Goal: Information Seeking & Learning: Find specific fact

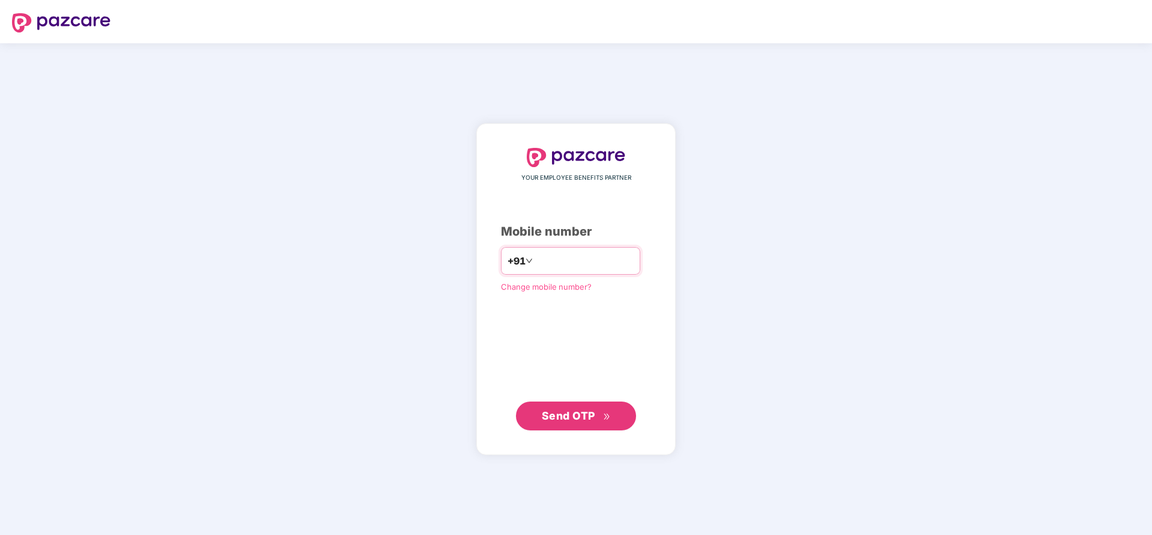
click at [560, 258] on input "number" at bounding box center [584, 260] width 99 height 19
type input "**********"
click at [566, 420] on span "Send OTP" at bounding box center [568, 414] width 53 height 13
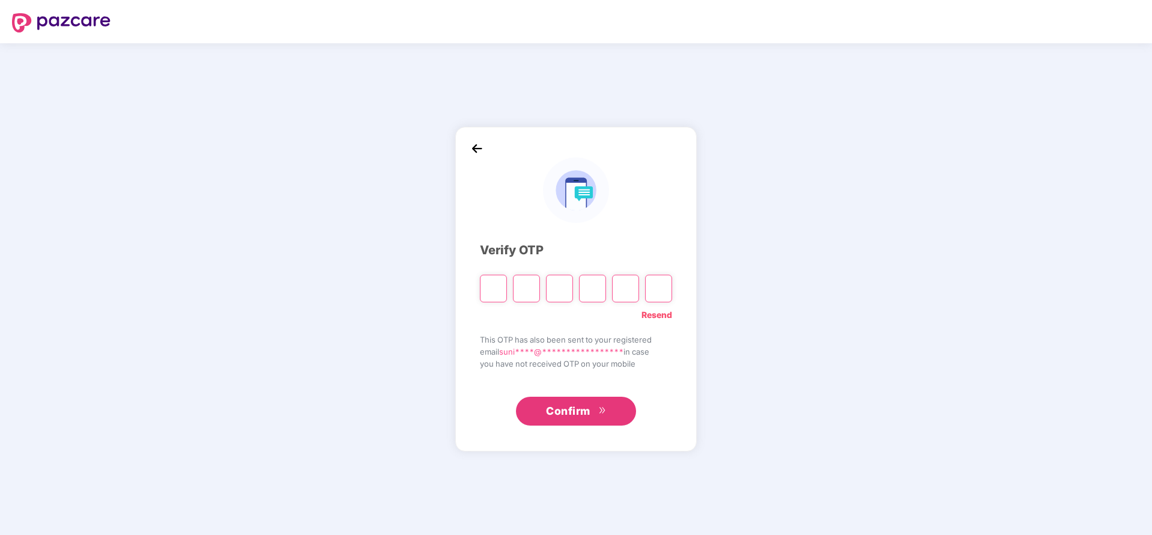
type input "*"
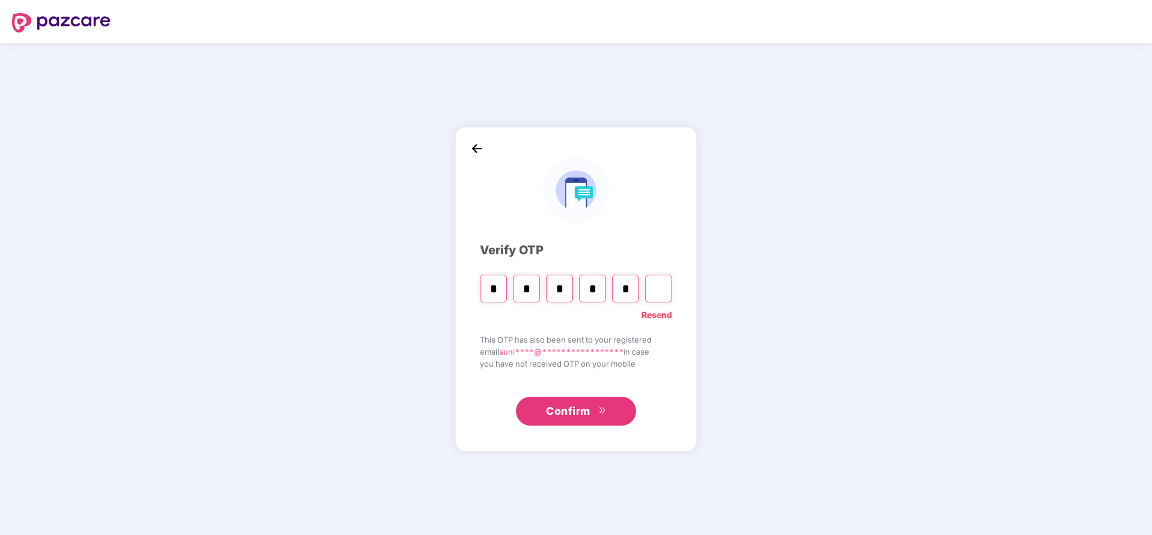
type input "*"
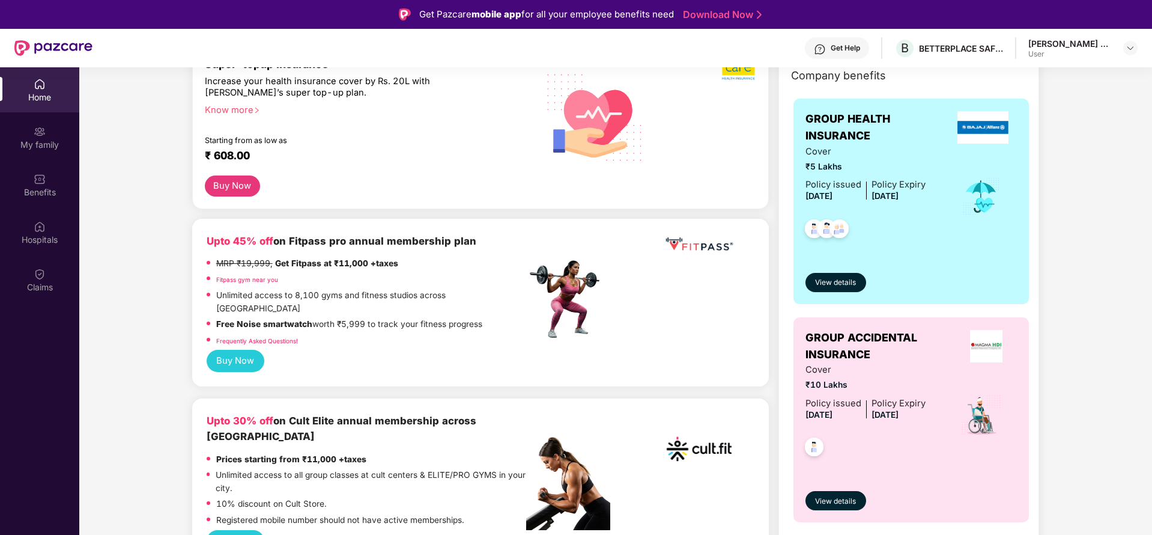
scroll to position [174, 0]
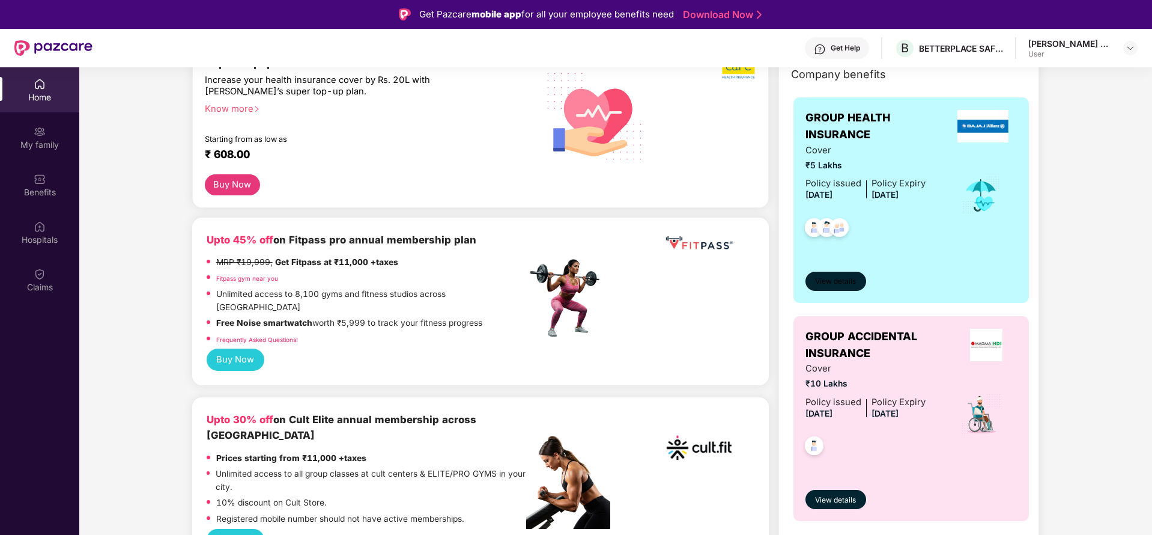
click at [834, 279] on span "View details" at bounding box center [835, 281] width 41 height 11
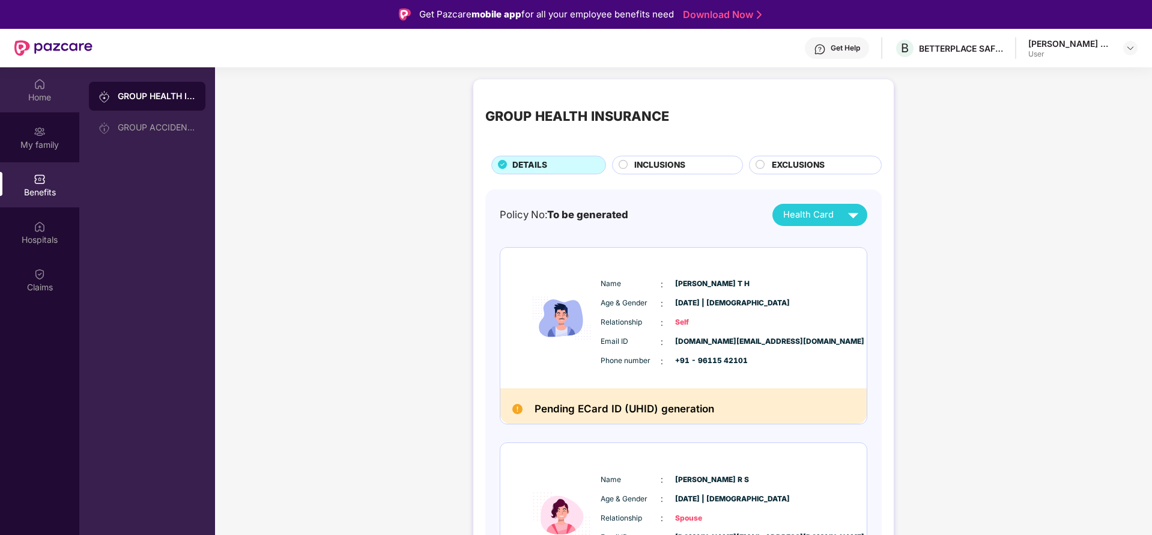
click at [35, 88] on img at bounding box center [40, 84] width 12 height 12
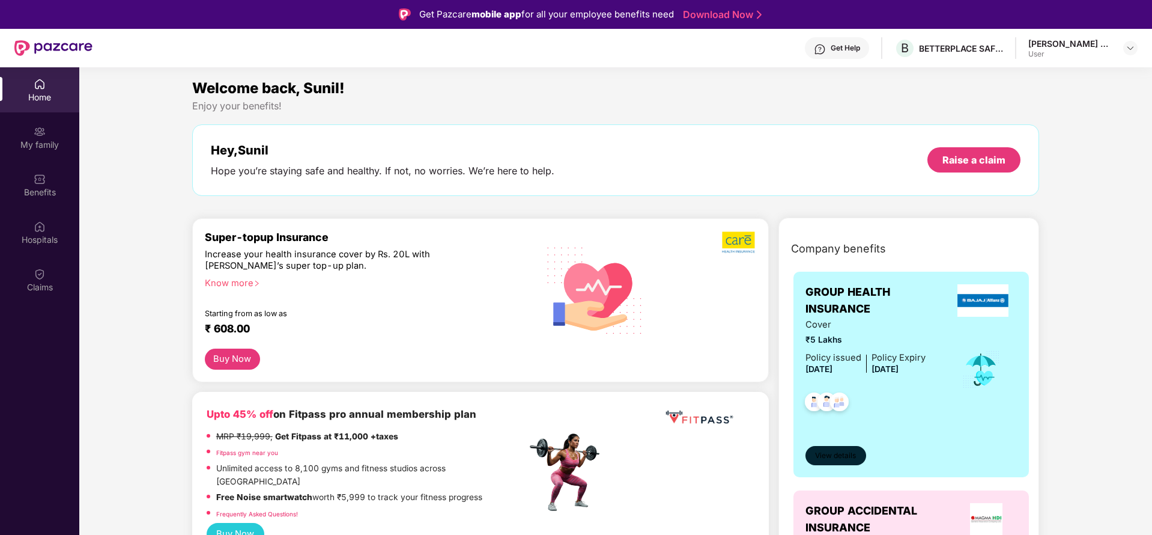
click at [832, 456] on span "View details" at bounding box center [835, 455] width 41 height 11
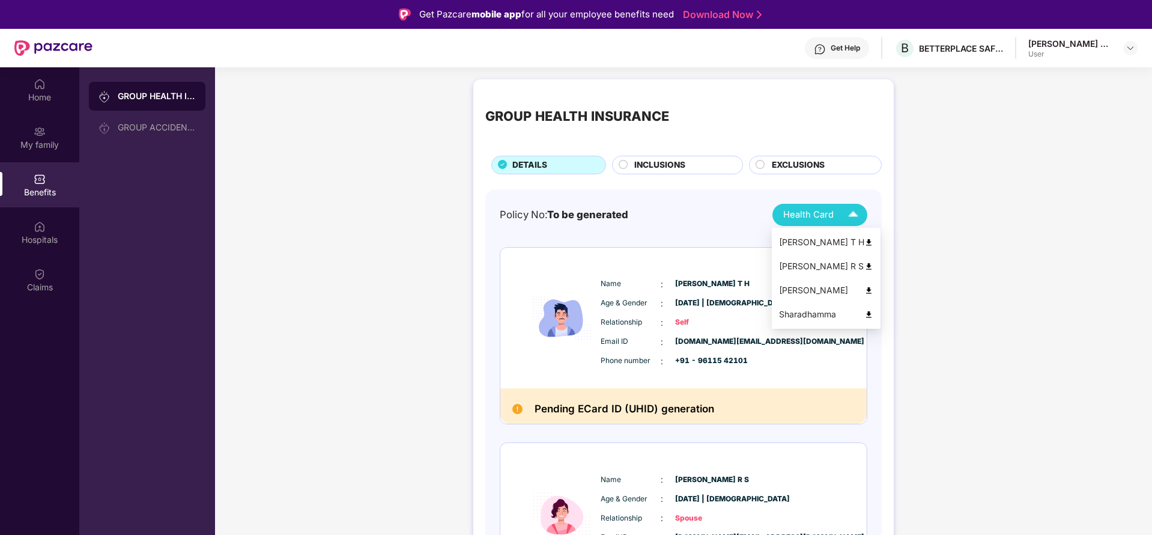
click at [816, 217] on span "Health Card" at bounding box center [808, 215] width 50 height 14
click at [826, 234] on li "[PERSON_NAME] T H" at bounding box center [826, 242] width 109 height 24
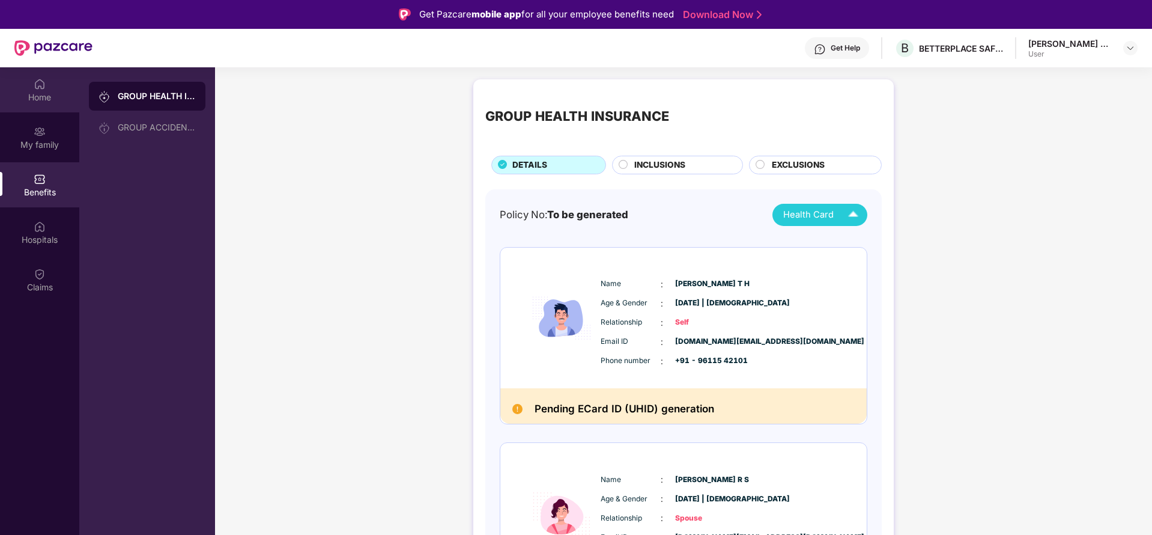
click at [37, 102] on div "Home" at bounding box center [39, 97] width 79 height 12
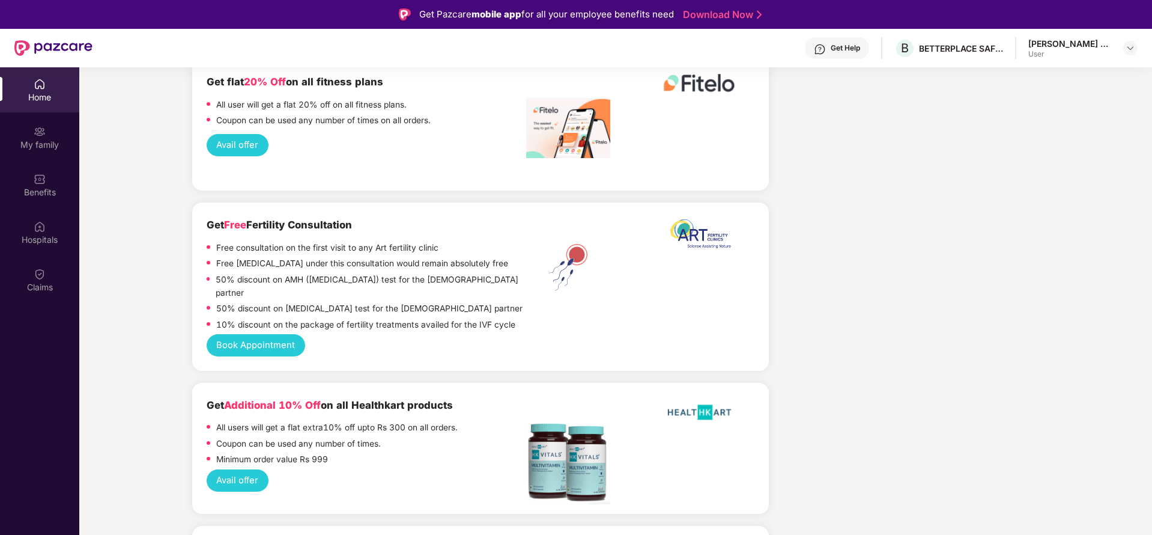
scroll to position [67, 0]
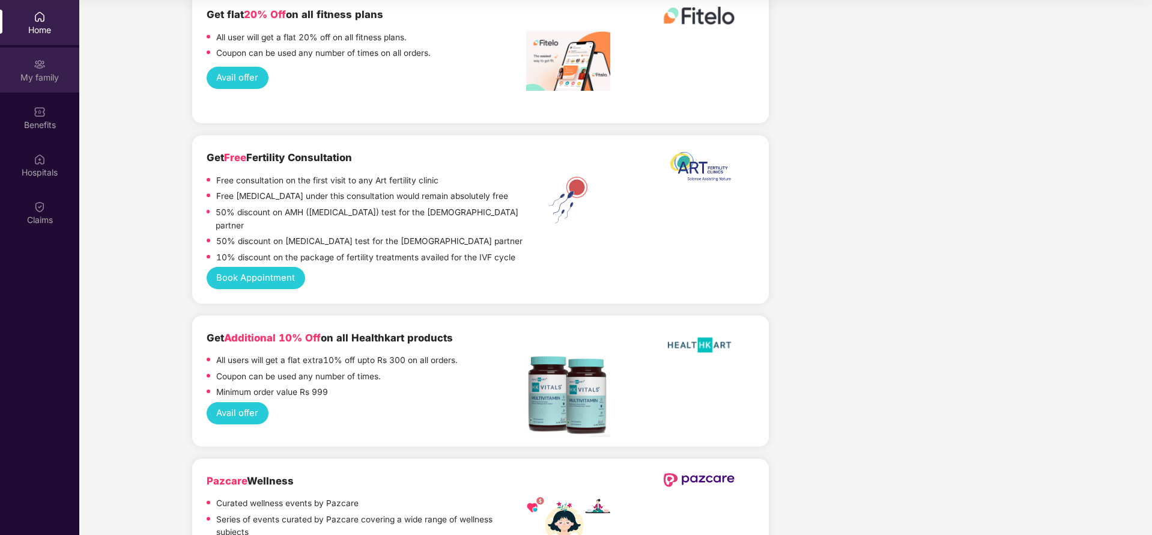
click at [39, 80] on div "My family" at bounding box center [39, 77] width 79 height 12
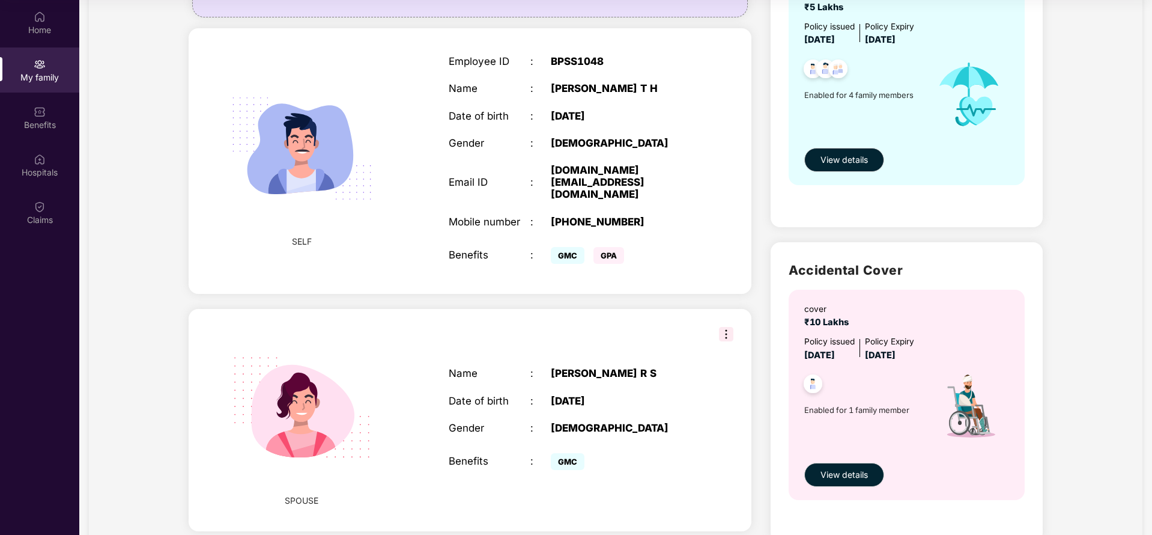
scroll to position [156, 0]
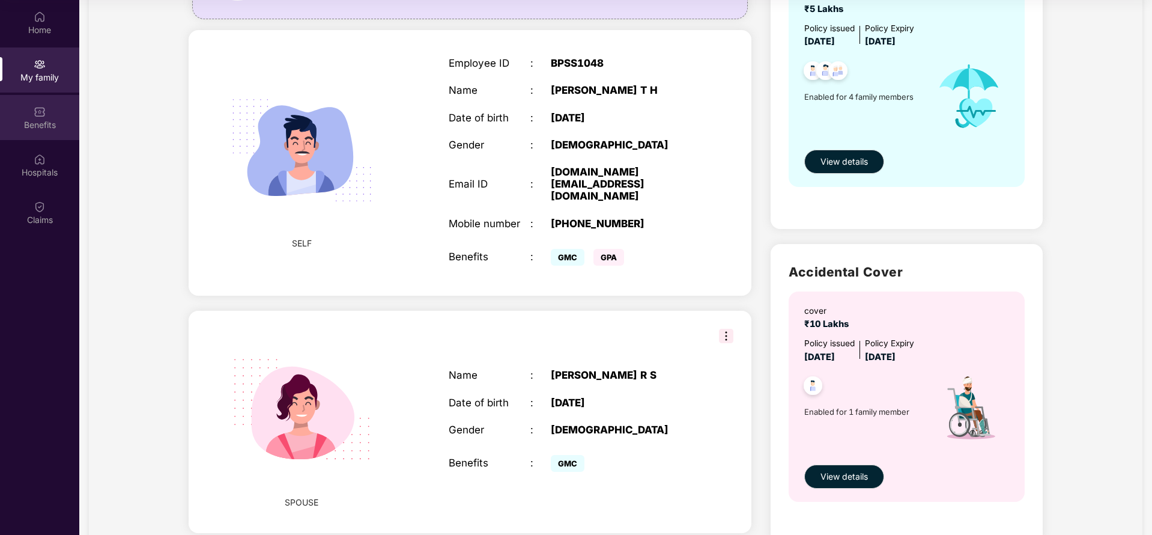
click at [37, 122] on div "Benefits" at bounding box center [39, 125] width 79 height 12
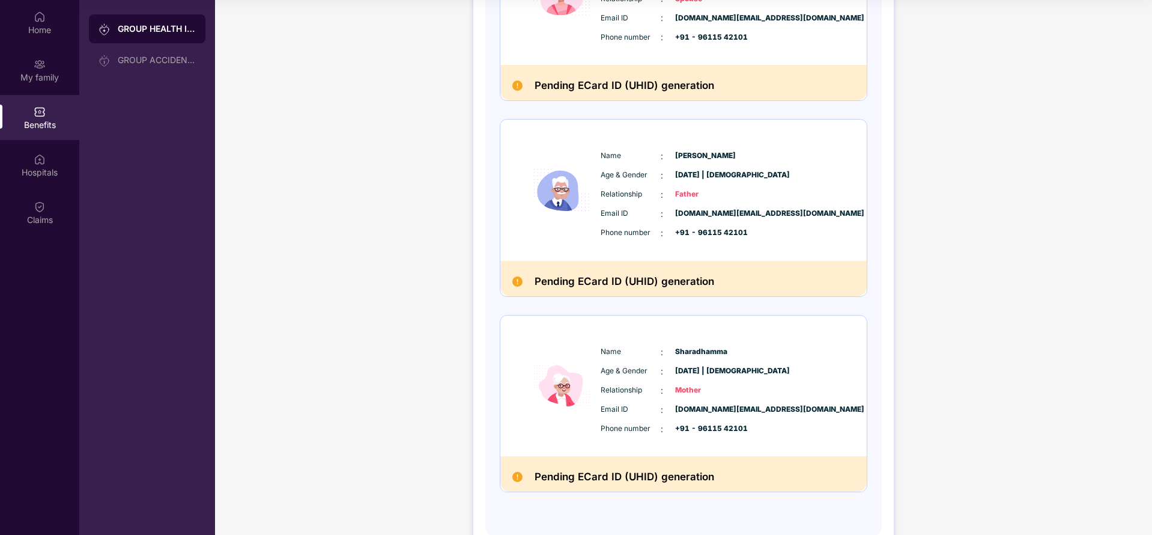
scroll to position [484, 0]
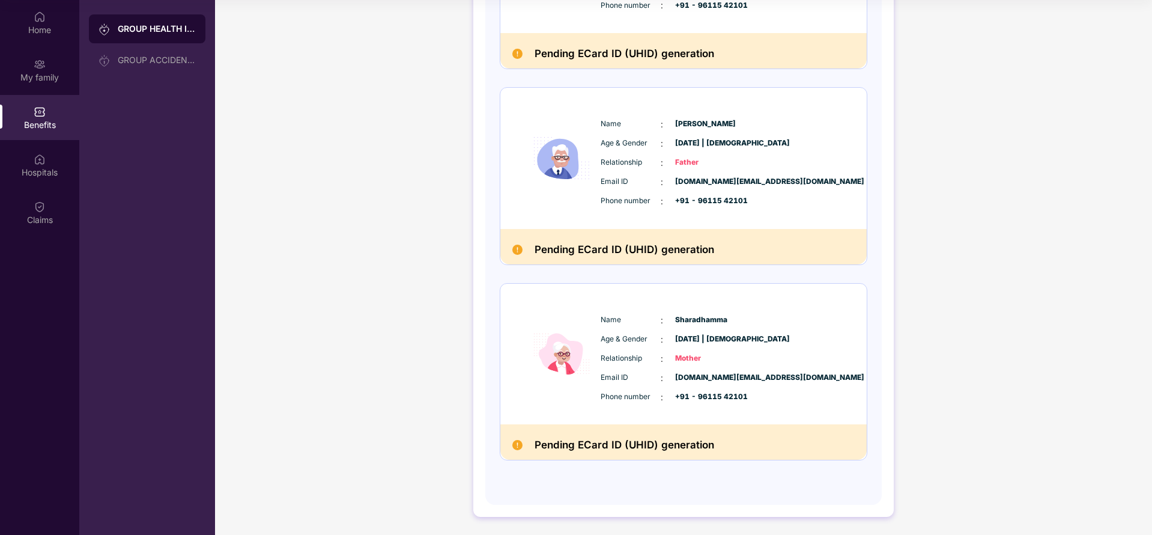
click at [46, 114] on div "Benefits" at bounding box center [39, 117] width 79 height 45
click at [44, 178] on div "Hospitals" at bounding box center [39, 164] width 79 height 45
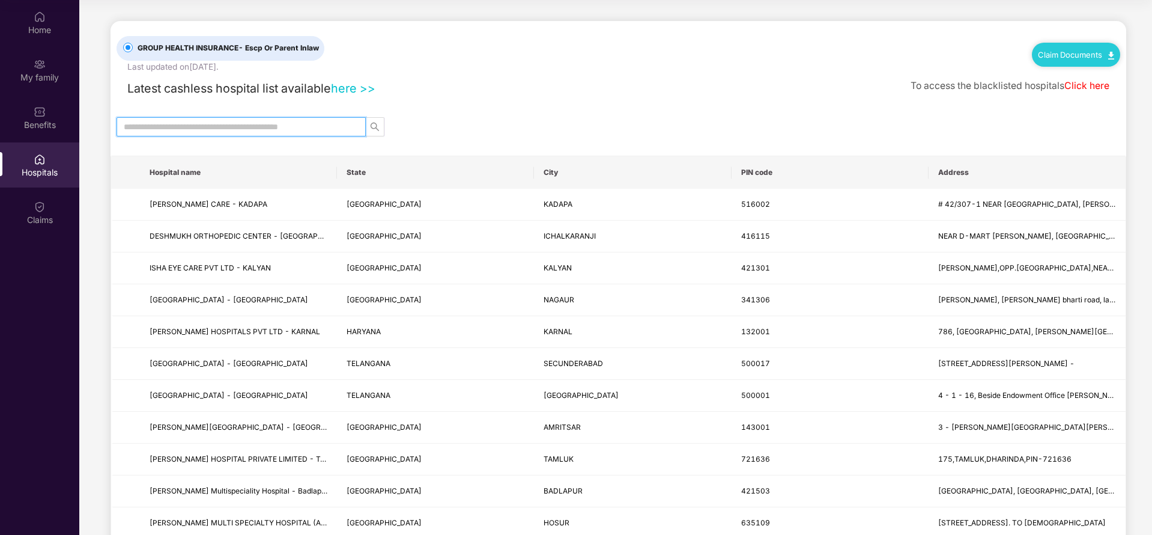
click at [192, 125] on input "text" at bounding box center [236, 126] width 225 height 13
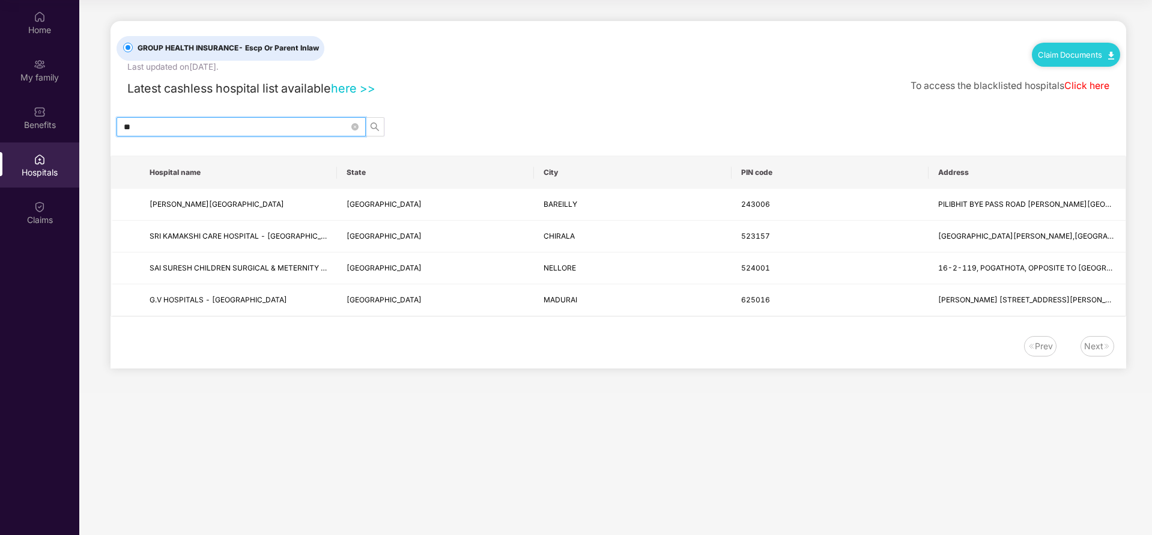
type input "*"
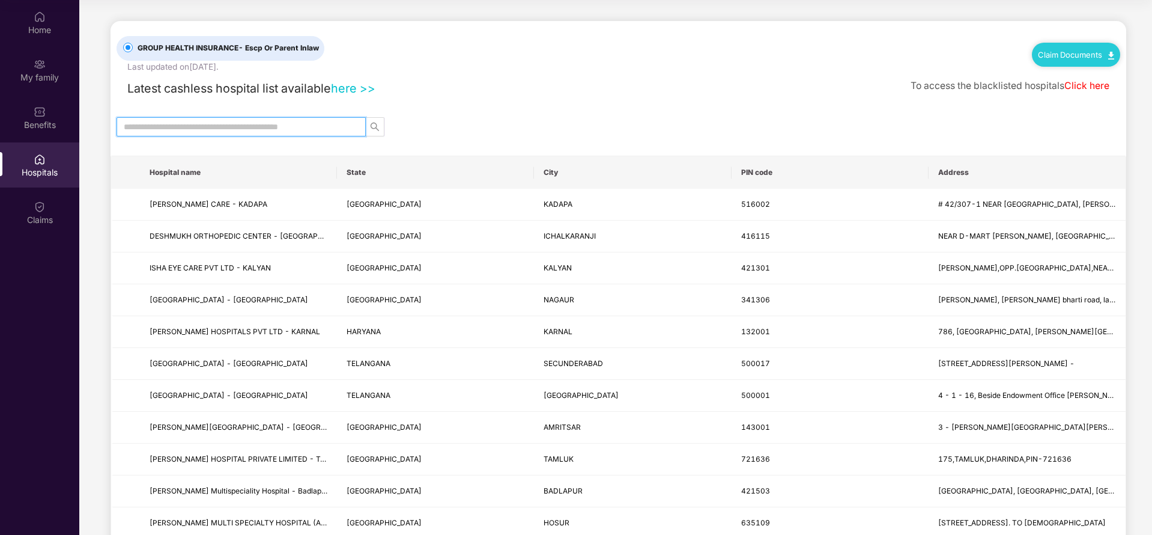
click at [297, 132] on input "text" at bounding box center [236, 126] width 225 height 13
paste input "**********"
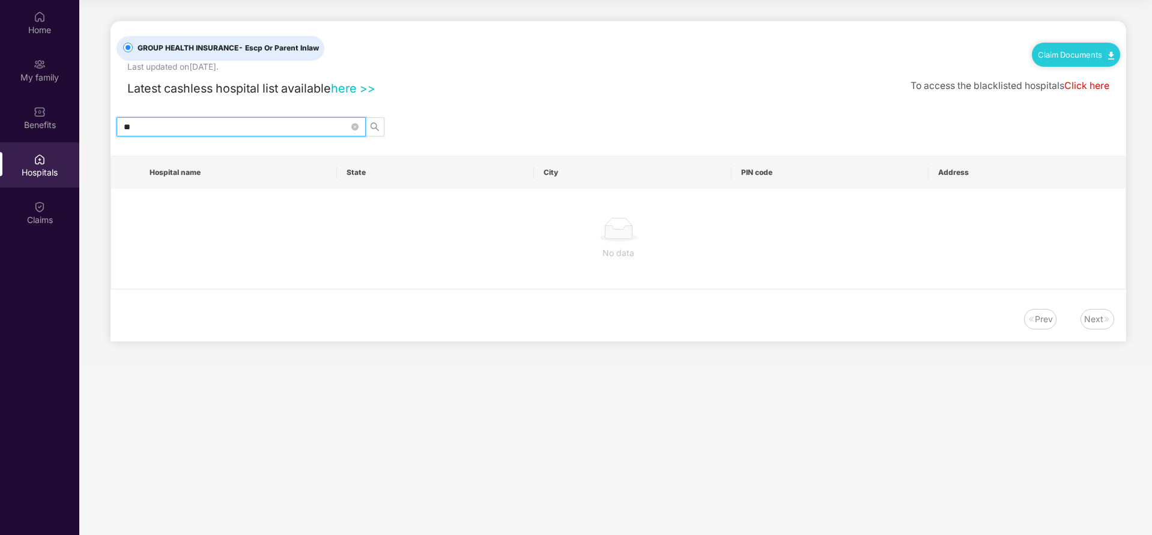
type input "*"
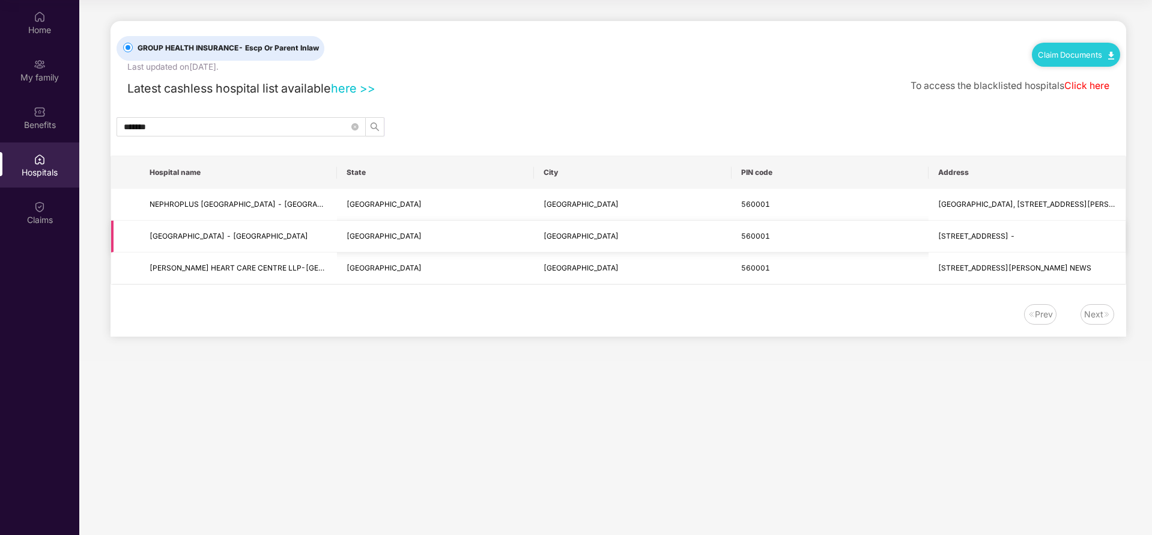
click at [255, 240] on span "MALLIGE MEDICAL CENTRE - BANGALORE" at bounding box center [239, 236] width 178 height 11
click at [193, 127] on input "*******" at bounding box center [236, 126] width 225 height 13
type input "*"
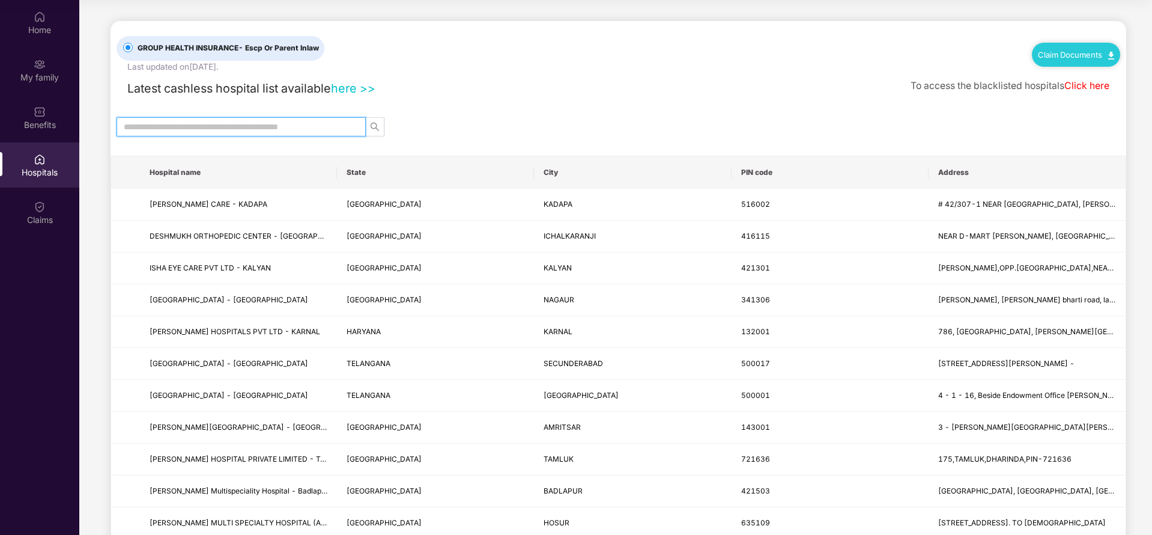
click at [255, 130] on input "text" at bounding box center [236, 126] width 225 height 13
paste input "******"
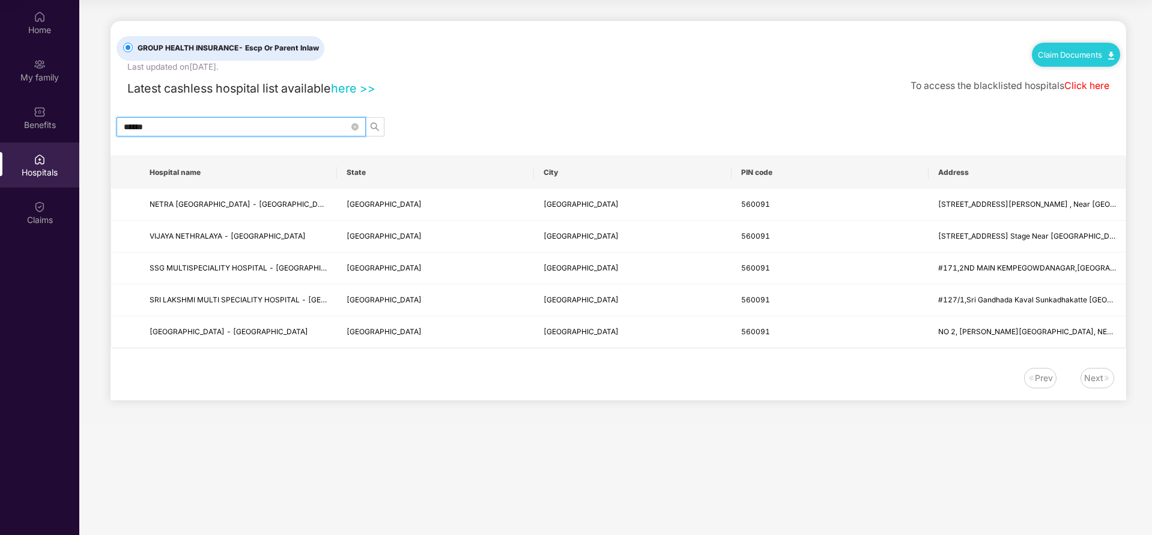
type input "******"
click at [406, 438] on main "GROUP HEALTH INSURANCE - Escp Or Parent Inlaw Last updated on 16 Sep 2025 . Cla…" at bounding box center [615, 267] width 1073 height 535
click at [210, 272] on span "SSG MULTISPECIALITY HOSPITAL - [GEOGRAPHIC_DATA]" at bounding box center [239, 267] width 178 height 11
click at [289, 308] on td "SRI LAKSHMI MULTI SPECIALITY HOSPITAL - [GEOGRAPHIC_DATA]" at bounding box center [238, 300] width 197 height 32
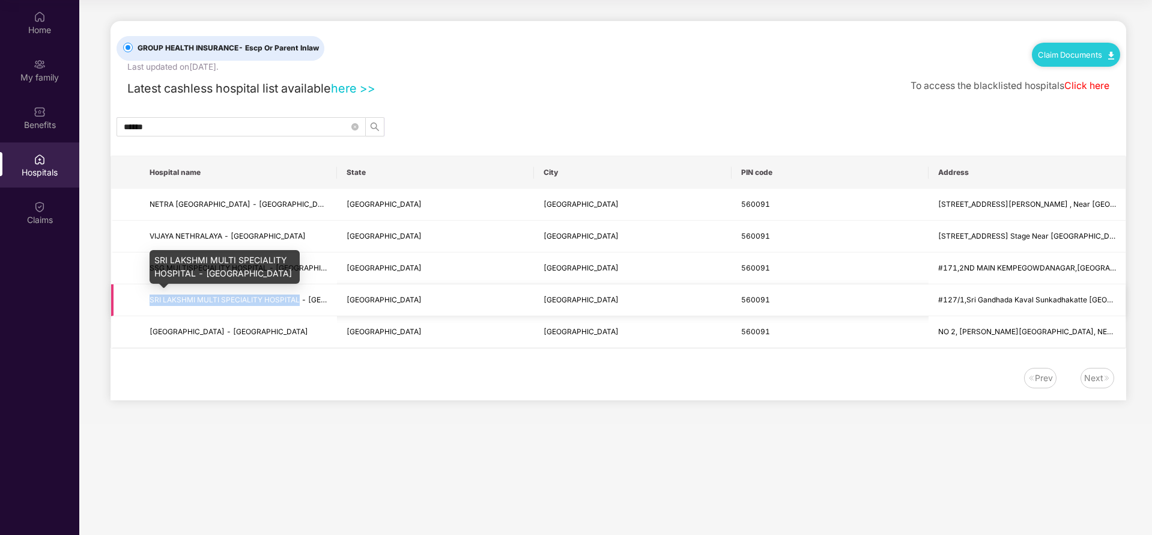
drag, startPoint x: 151, startPoint y: 295, endPoint x: 297, endPoint y: 299, distance: 146.6
click at [297, 299] on span "SRI LAKSHMI MULTI SPECIALITY HOSPITAL - [GEOGRAPHIC_DATA]" at bounding box center [267, 299] width 234 height 9
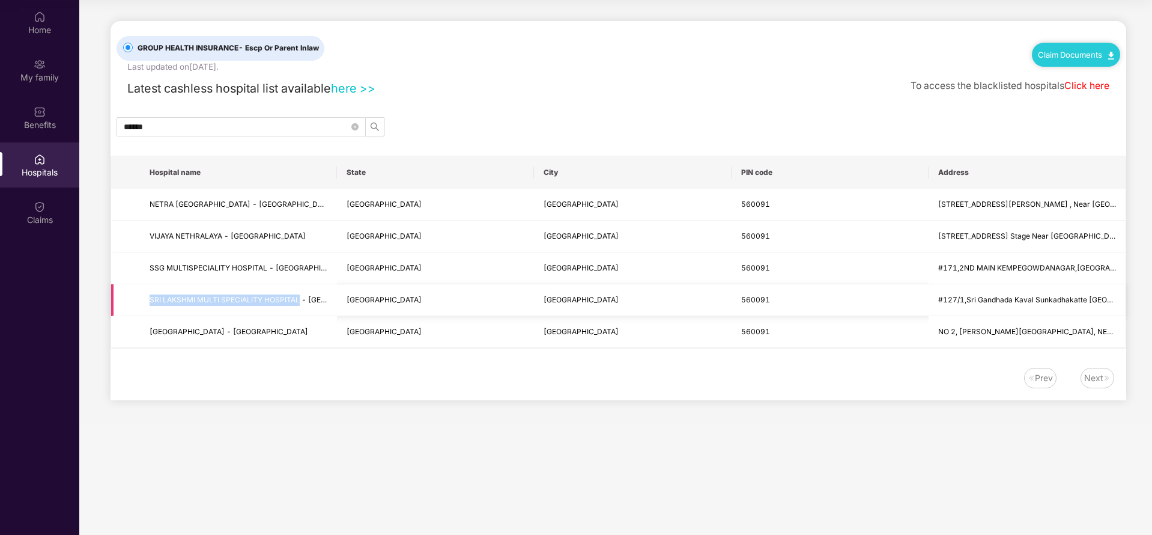
scroll to position [44, 0]
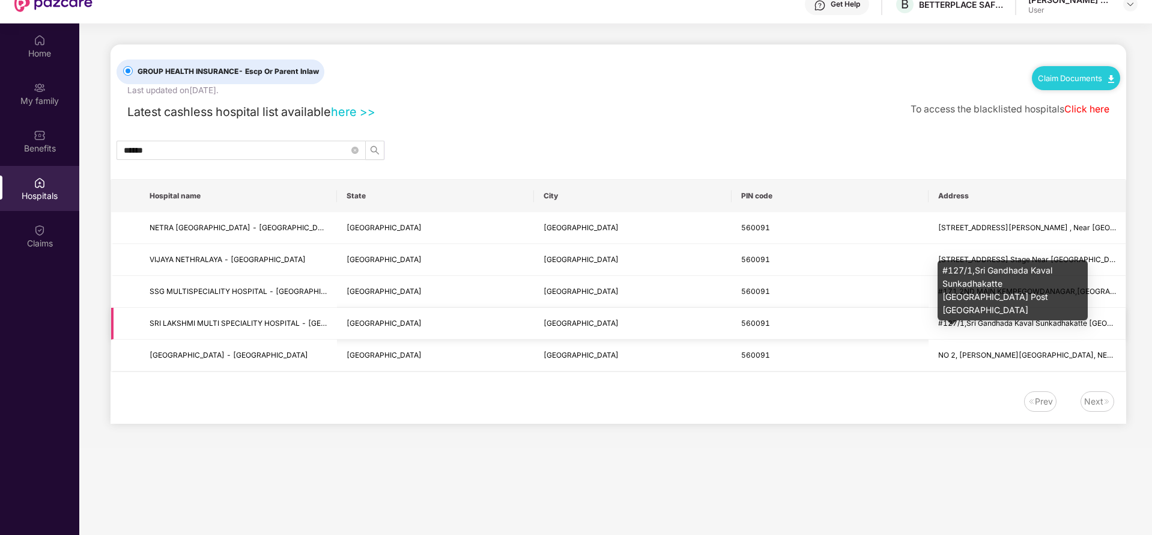
click at [963, 320] on span "#127/1,Sri Gandhada Kaval Sunkadhakatte [GEOGRAPHIC_DATA] Post [GEOGRAPHIC_DATA]" at bounding box center [1098, 322] width 320 height 9
drag, startPoint x: 939, startPoint y: 323, endPoint x: 1114, endPoint y: 323, distance: 174.8
click at [1114, 323] on span "#127/1,Sri Gandhada Kaval Sunkadhakatte [GEOGRAPHIC_DATA] Post [GEOGRAPHIC_DATA]" at bounding box center [1098, 322] width 320 height 9
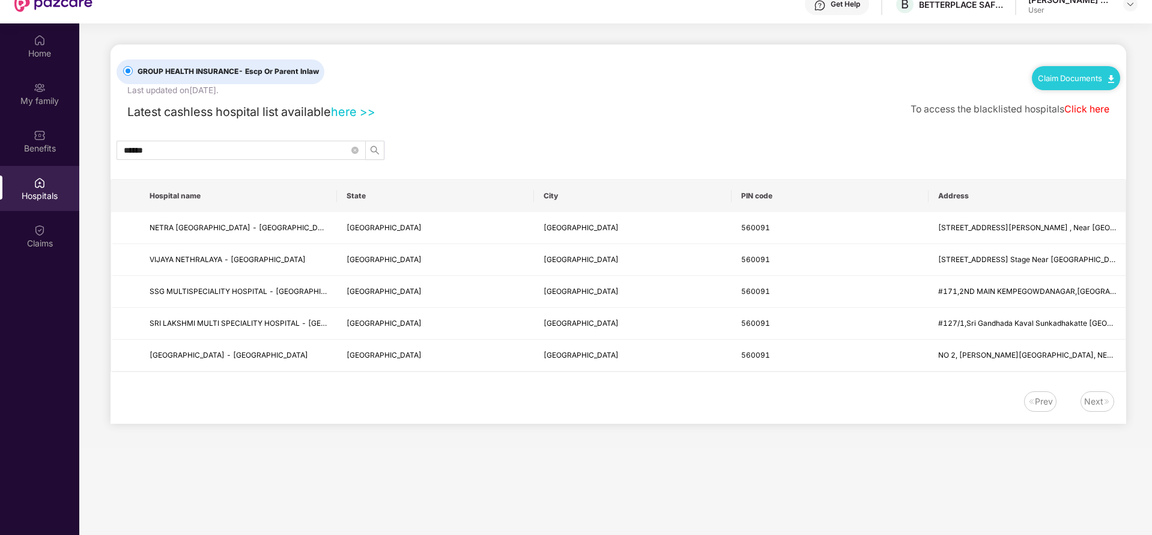
click at [736, 444] on main "GROUP HEALTH INSURANCE - Escp Or Parent Inlaw Last updated on 16 Sep 2025 . Cla…" at bounding box center [615, 235] width 1073 height 424
click at [299, 148] on input "******" at bounding box center [236, 150] width 225 height 13
click at [49, 181] on div "Hospitals" at bounding box center [39, 188] width 79 height 45
click at [42, 232] on img at bounding box center [40, 230] width 12 height 12
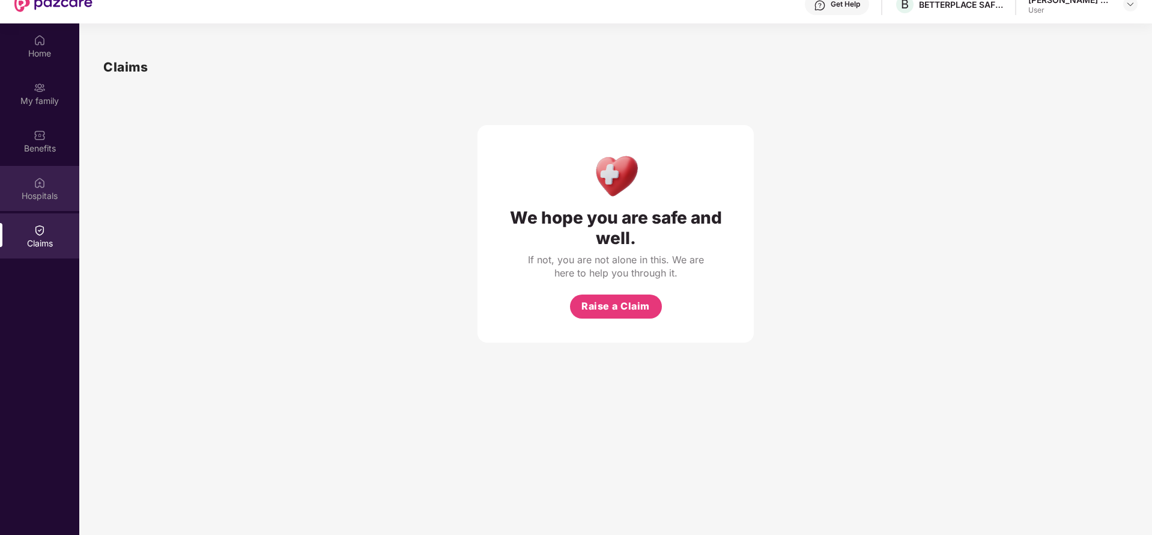
click at [36, 197] on div "Hospitals" at bounding box center [39, 196] width 79 height 12
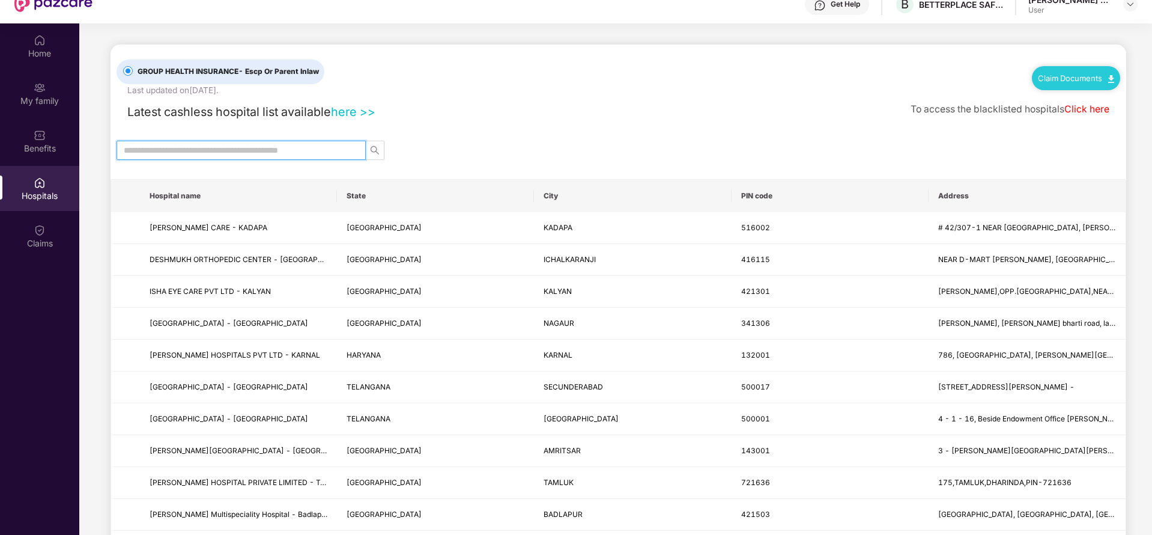
click at [237, 145] on input "text" at bounding box center [236, 150] width 225 height 13
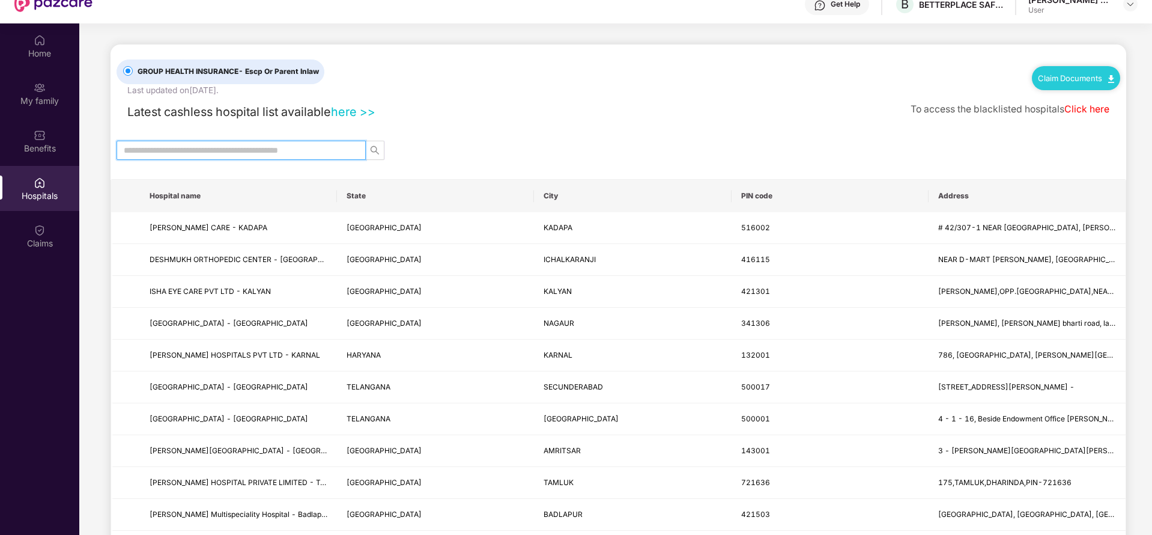
click at [237, 145] on input "text" at bounding box center [236, 150] width 225 height 13
click at [345, 114] on link "here >>" at bounding box center [353, 112] width 44 height 14
click at [229, 151] on input "text" at bounding box center [236, 150] width 225 height 13
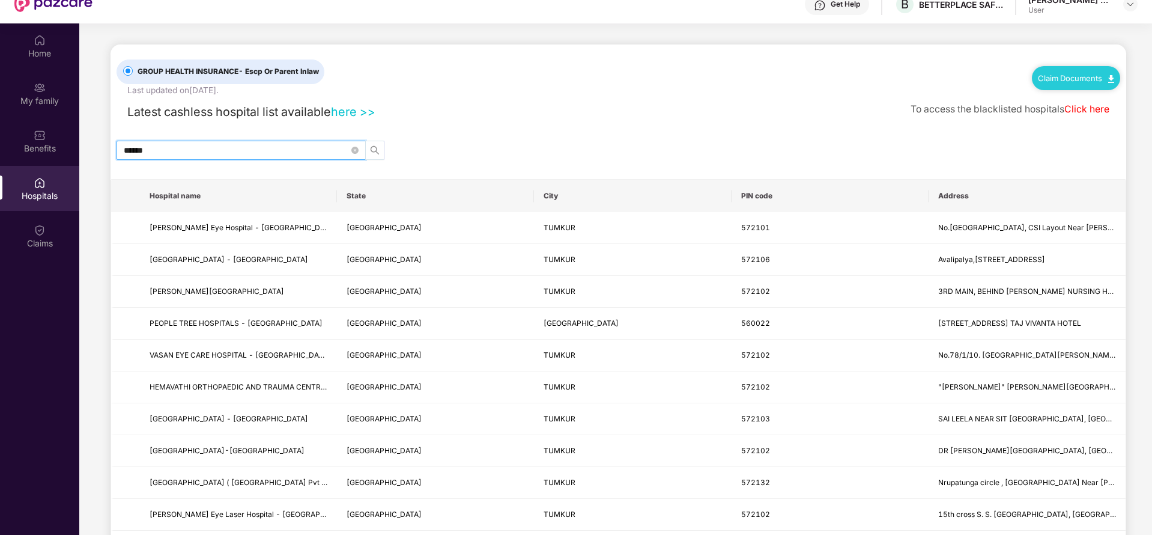
click at [374, 153] on icon "search" at bounding box center [375, 150] width 10 height 10
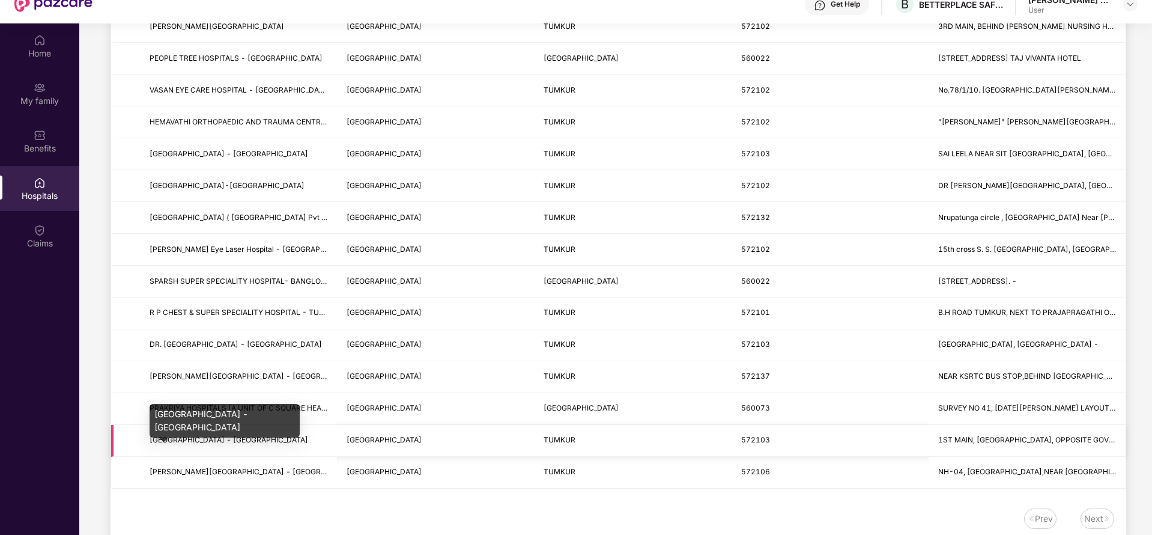
scroll to position [271, 0]
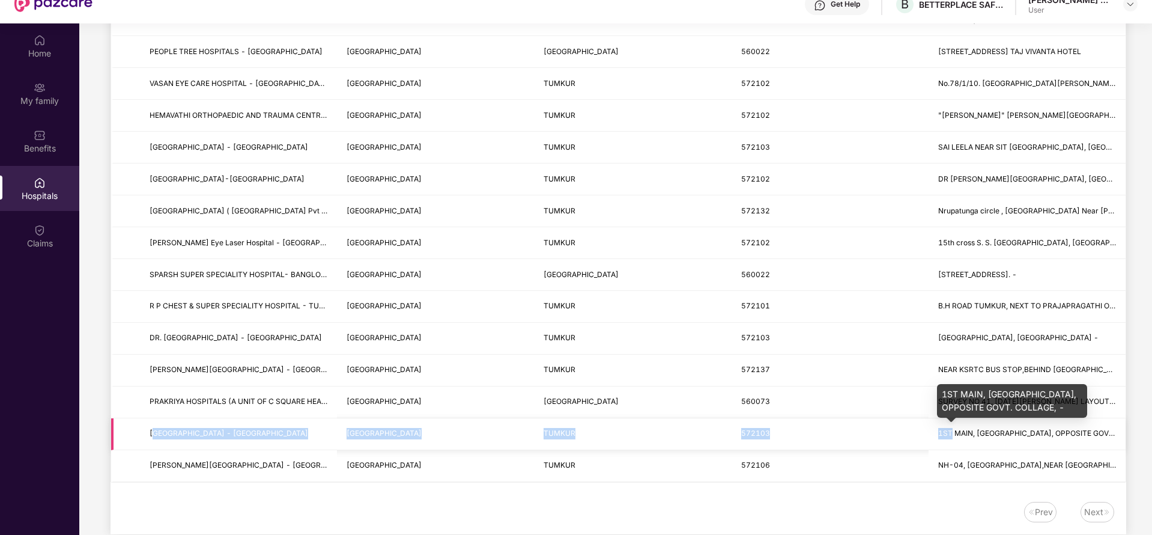
drag, startPoint x: 154, startPoint y: 436, endPoint x: 897, endPoint y: 420, distance: 743.2
click at [897, 420] on tr "Vinayaka Hospital - Tumkur KARNATAKA TUMKUR 572103 1ST MAIN, ASHOKANAGARA, OPPO…" at bounding box center [618, 434] width 1014 height 32
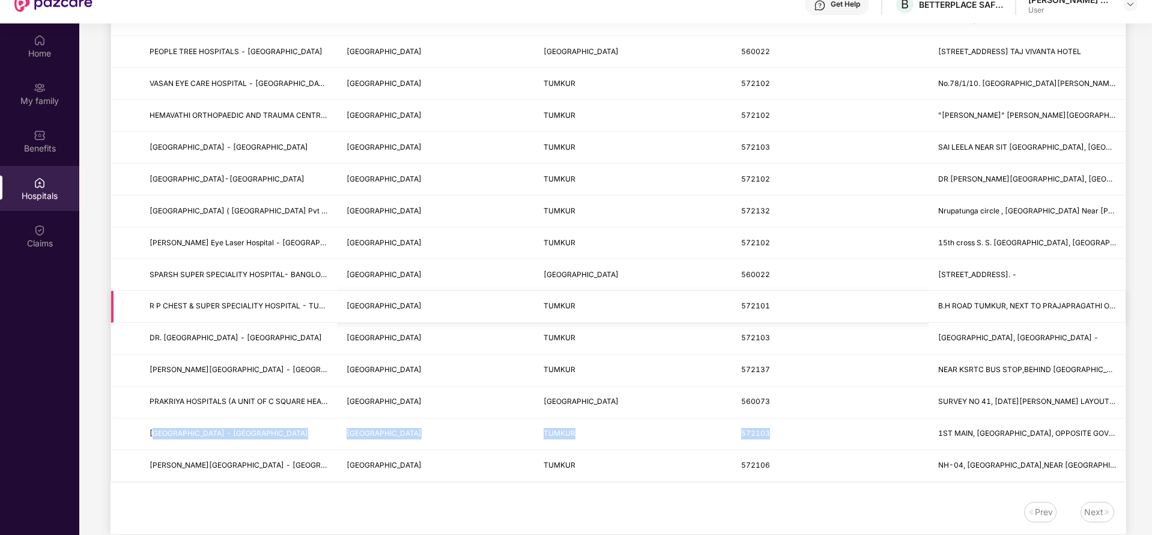
scroll to position [0, 0]
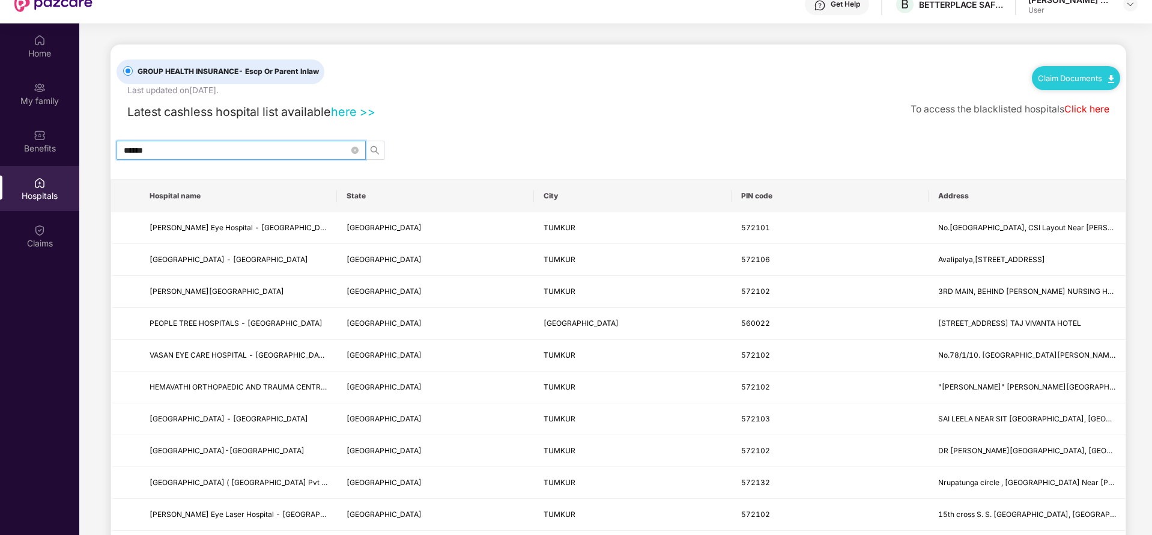
click at [214, 151] on input "******" at bounding box center [236, 150] width 225 height 13
type input "*"
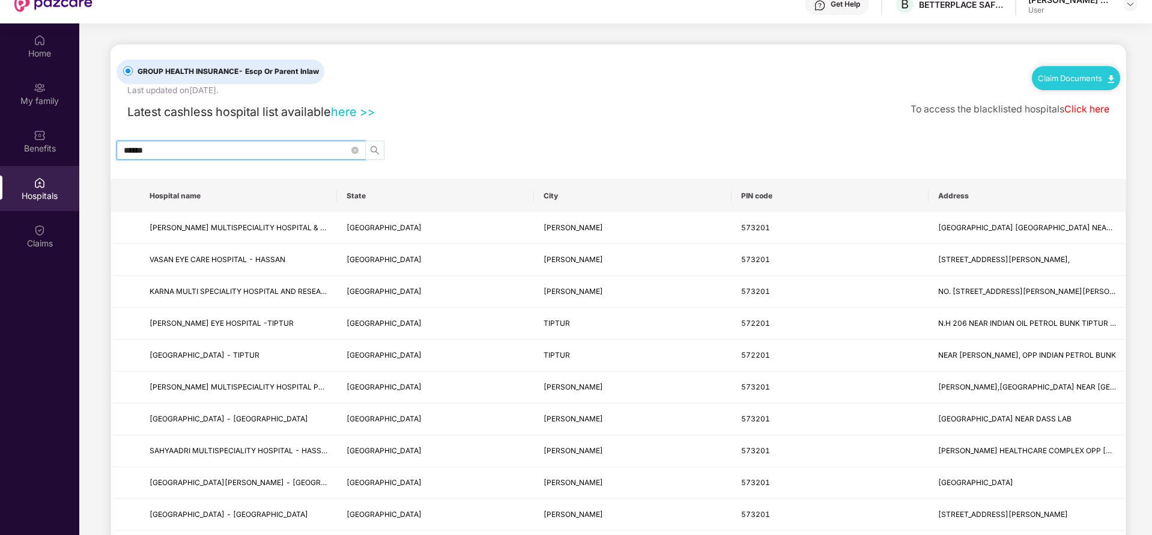
click at [374, 149] on icon "search" at bounding box center [375, 150] width 10 height 10
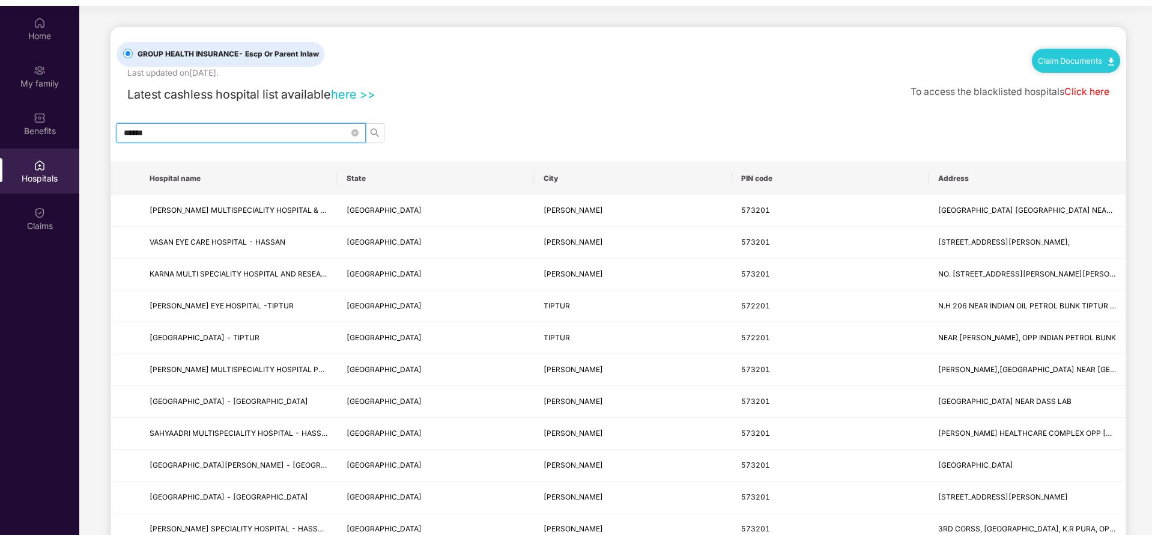
type input "******"
click at [360, 132] on span "******" at bounding box center [241, 132] width 249 height 19
click at [354, 132] on icon "close-circle" at bounding box center [354, 132] width 7 height 7
click at [354, 132] on span at bounding box center [354, 132] width 7 height 13
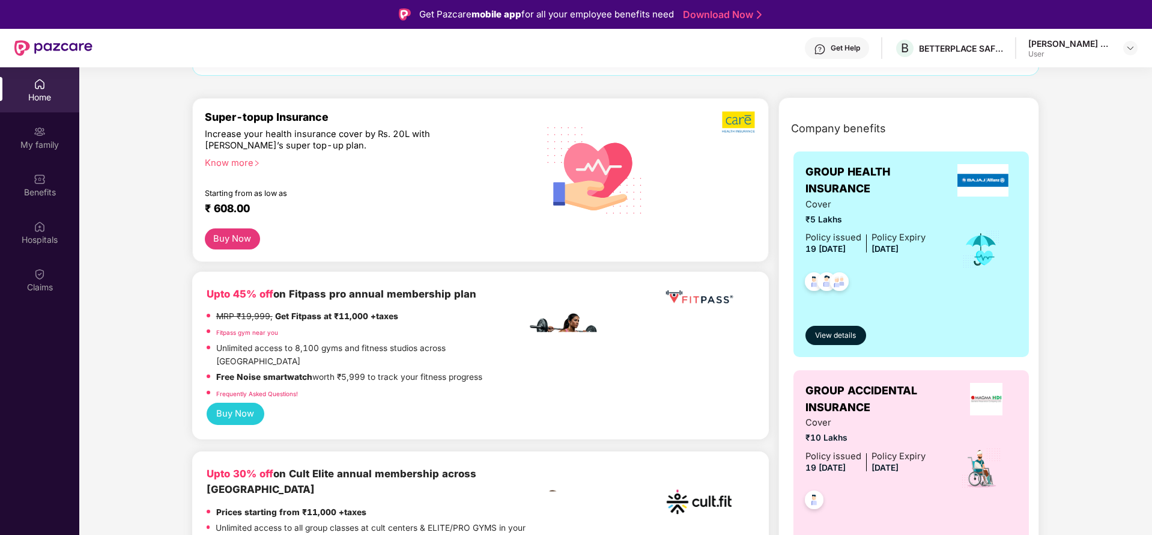
scroll to position [129, 0]
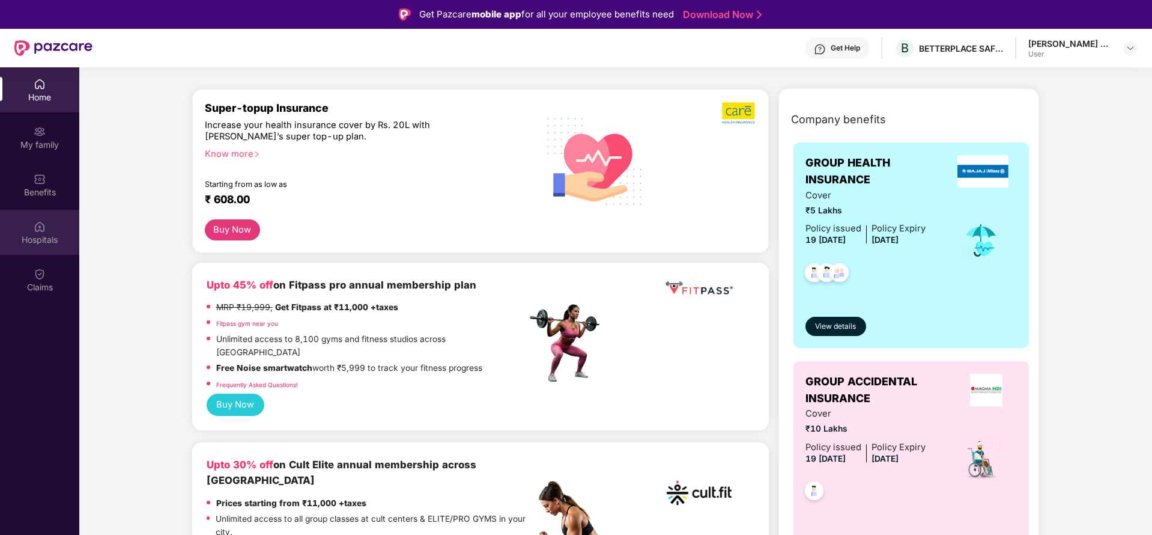
click at [40, 242] on div "Hospitals" at bounding box center [39, 240] width 79 height 12
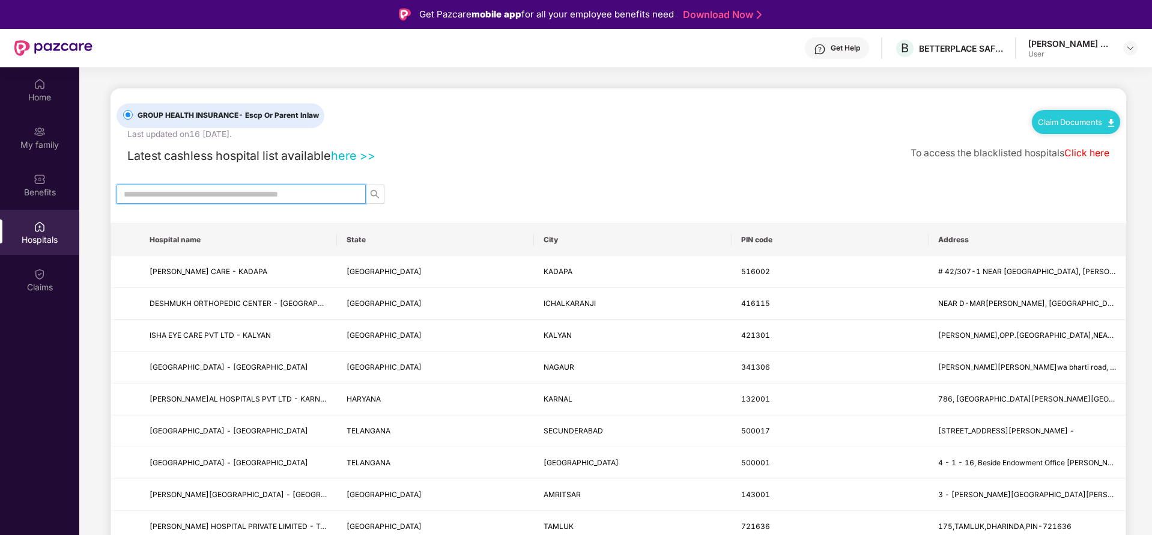
click at [266, 190] on input "text" at bounding box center [236, 193] width 225 height 13
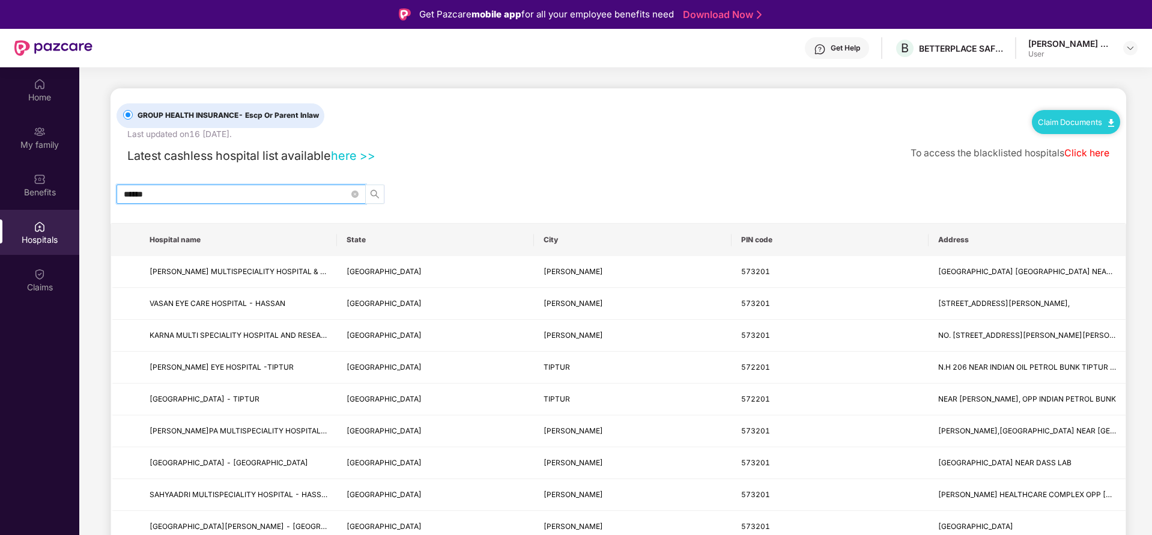
click at [374, 194] on icon "search" at bounding box center [375, 194] width 10 height 10
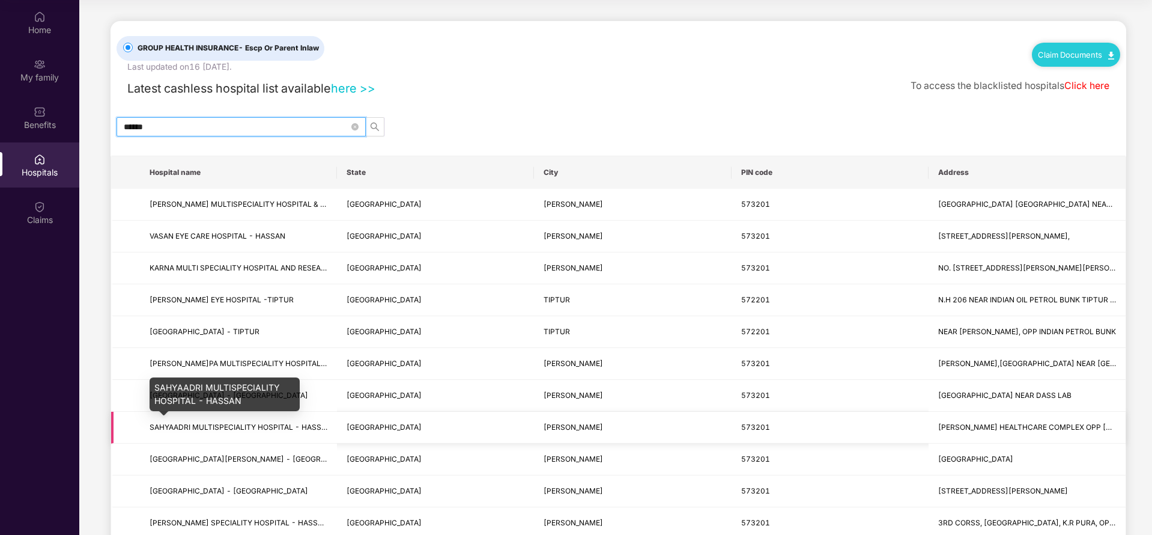
type input "******"
click at [207, 428] on span "SAHYAADRI MULTISPECIALITY HOSPITAL - HASSAN" at bounding box center [241, 426] width 182 height 9
click at [190, 128] on input "******" at bounding box center [236, 126] width 225 height 13
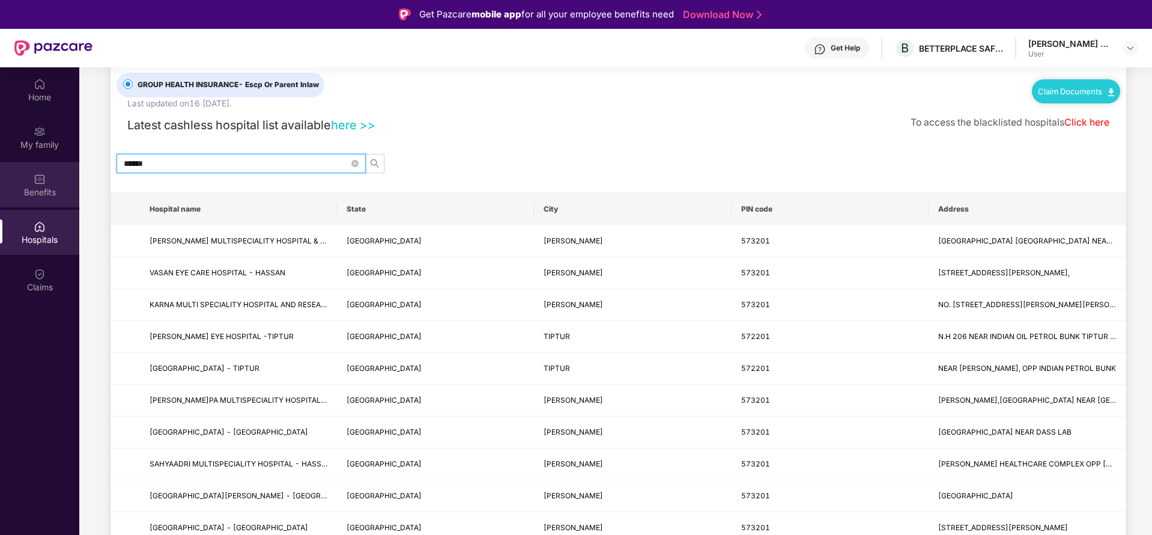
scroll to position [29, 0]
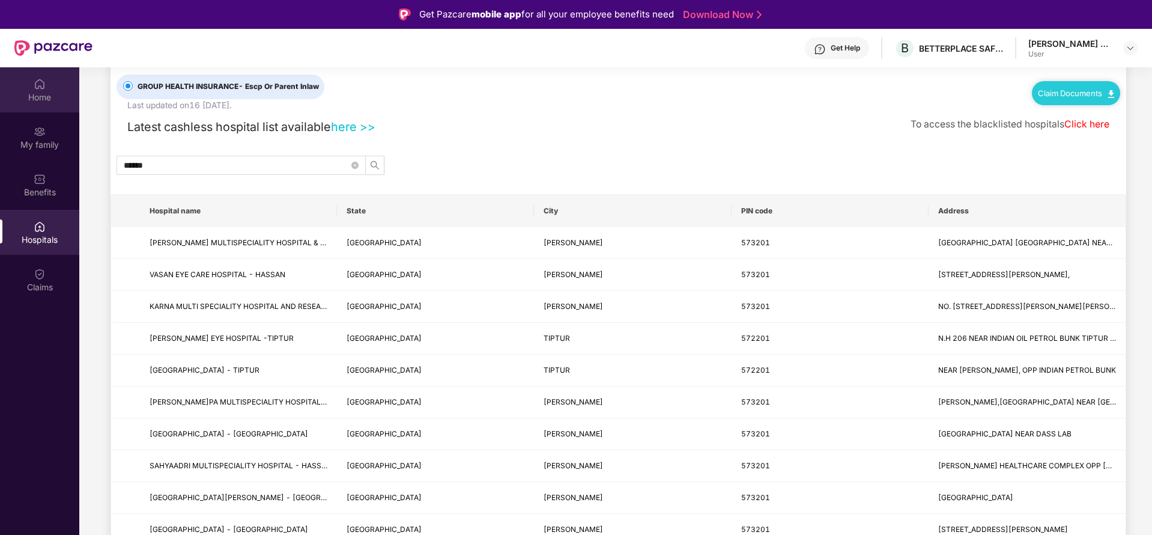
click at [51, 95] on div "Home" at bounding box center [39, 97] width 79 height 12
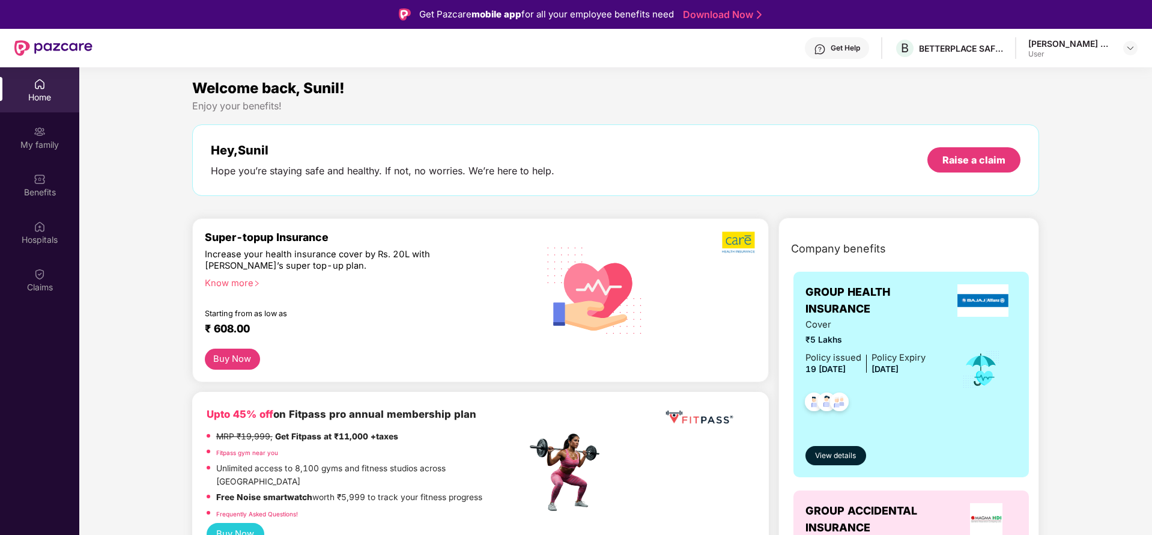
click at [51, 95] on div "Home" at bounding box center [39, 97] width 79 height 12
click at [39, 227] on img at bounding box center [40, 226] width 12 height 12
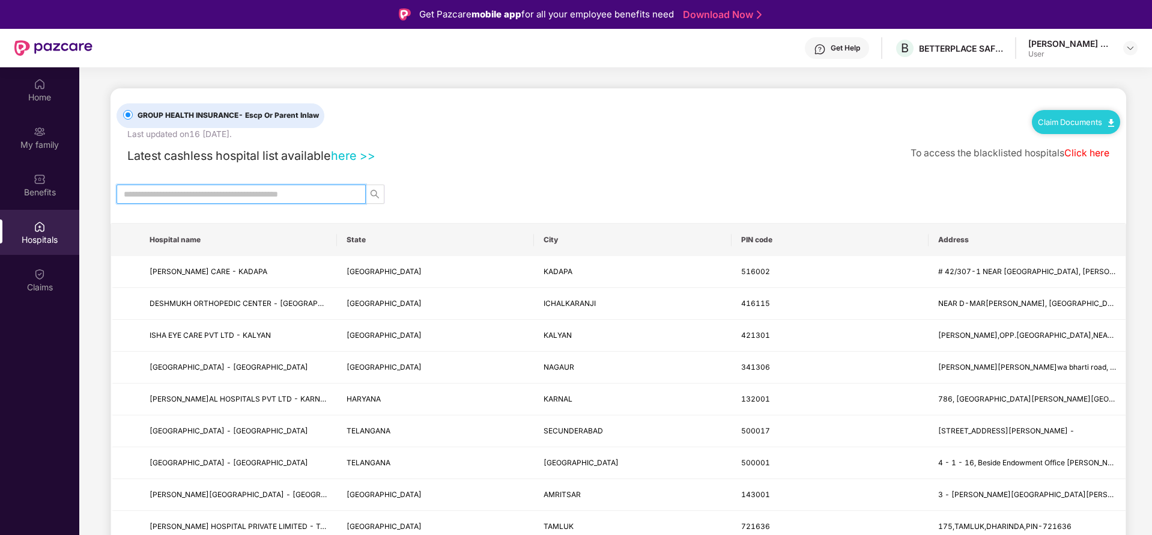
click at [196, 194] on input "text" at bounding box center [236, 193] width 225 height 13
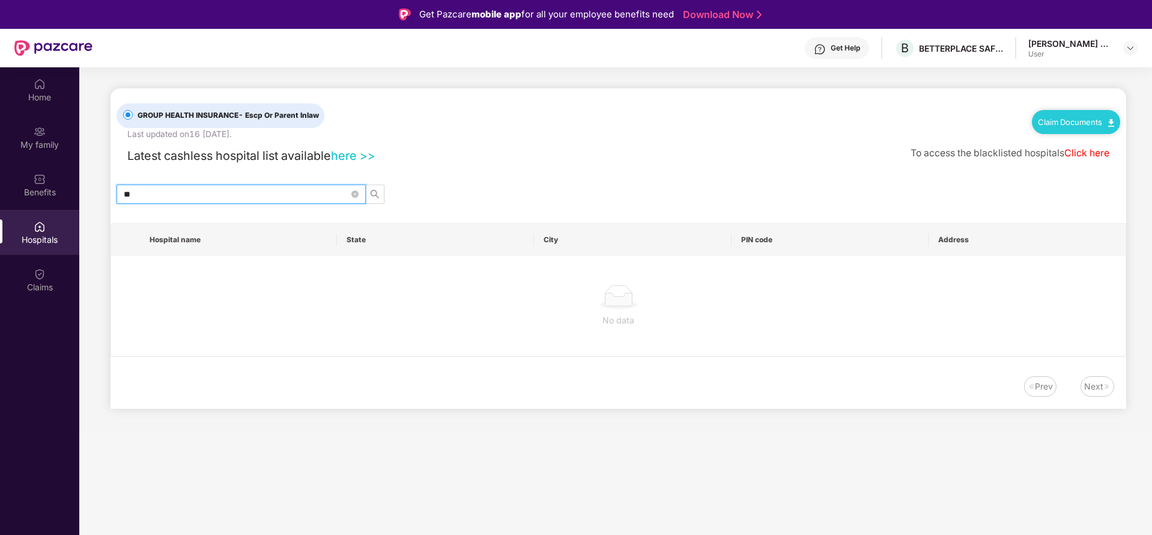
type input "*"
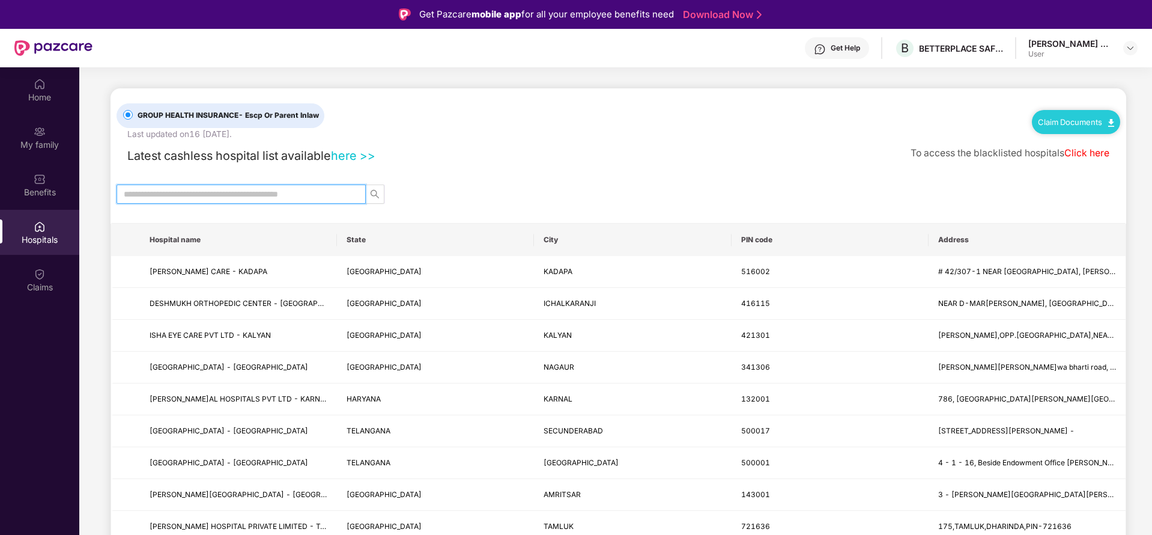
click at [202, 199] on input "text" at bounding box center [236, 193] width 225 height 13
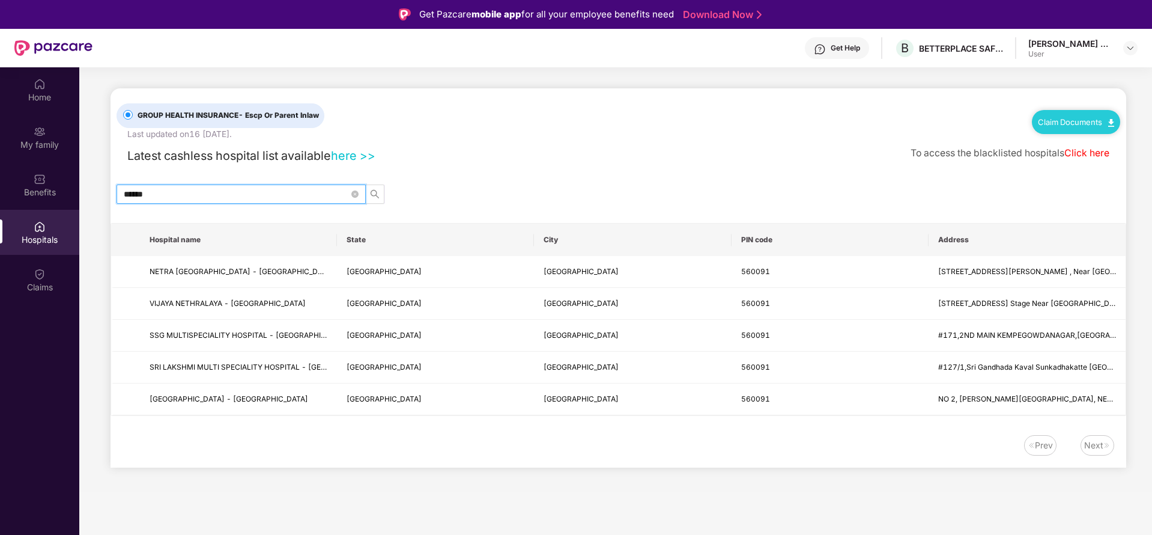
click at [219, 188] on input "******" at bounding box center [236, 193] width 225 height 13
type input "*"
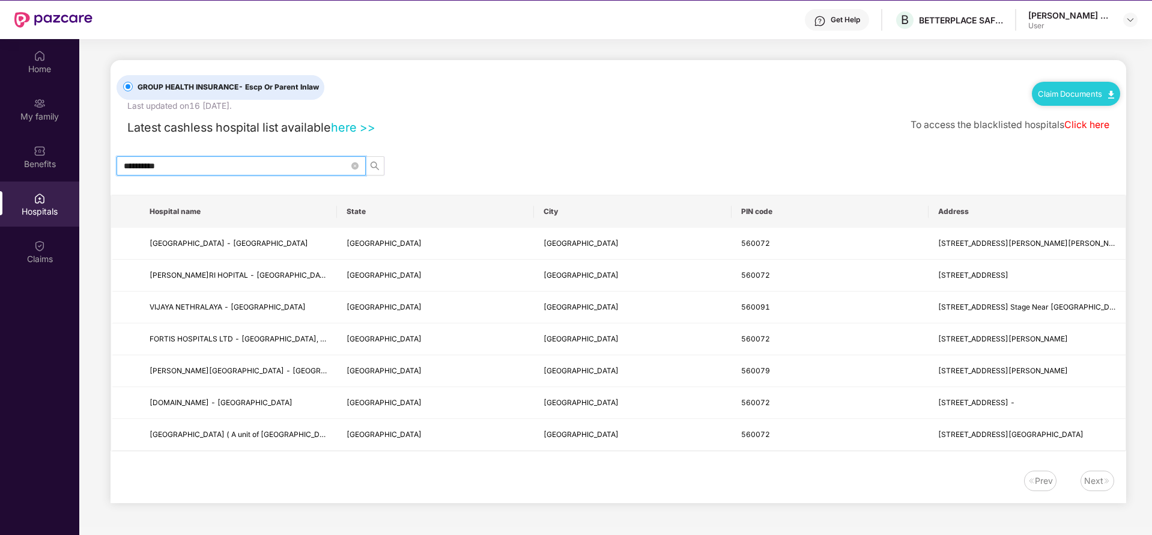
scroll to position [32, 0]
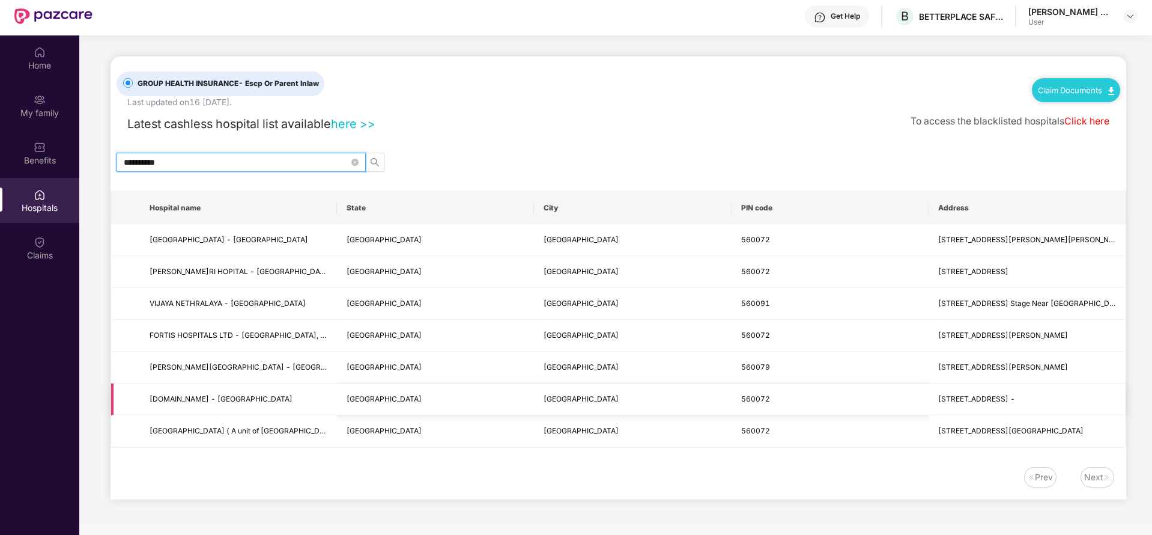
type input "**********"
click at [962, 396] on span "[STREET_ADDRESS] -" at bounding box center [976, 398] width 77 height 9
drag, startPoint x: 939, startPoint y: 397, endPoint x: 1114, endPoint y: 396, distance: 174.8
click at [1015, 396] on span "[STREET_ADDRESS] -" at bounding box center [976, 398] width 77 height 9
drag, startPoint x: 152, startPoint y: 396, endPoint x: 283, endPoint y: 392, distance: 131.0
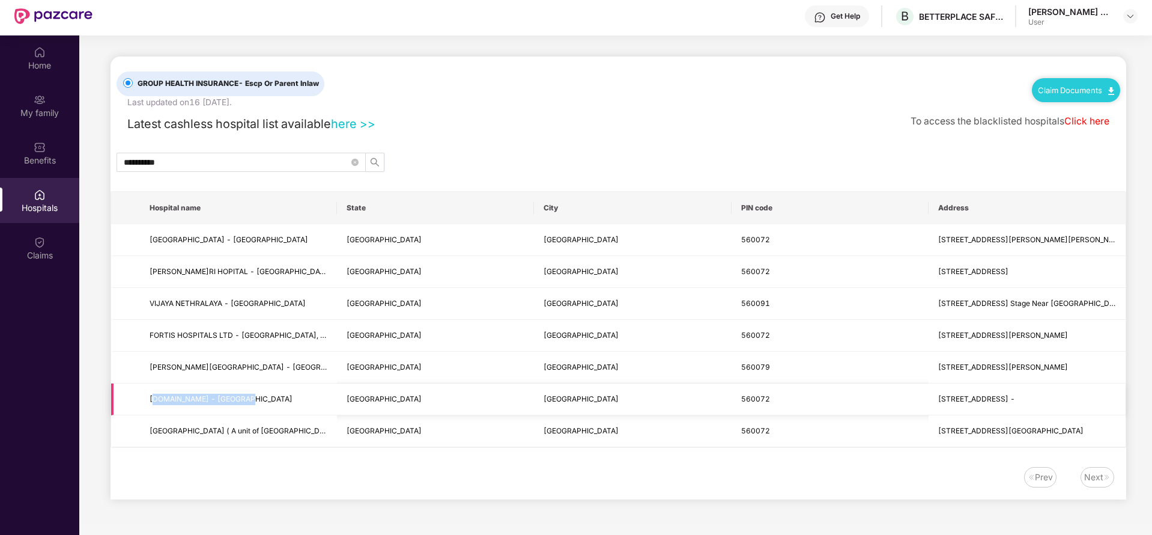
click at [283, 392] on td "[DOMAIN_NAME] - [GEOGRAPHIC_DATA]" at bounding box center [238, 399] width 197 height 32
drag, startPoint x: 939, startPoint y: 395, endPoint x: 1112, endPoint y: 393, distance: 173.0
click at [1015, 394] on span "[STREET_ADDRESS] -" at bounding box center [976, 398] width 77 height 9
copy span "[STREET_ADDRESS]"
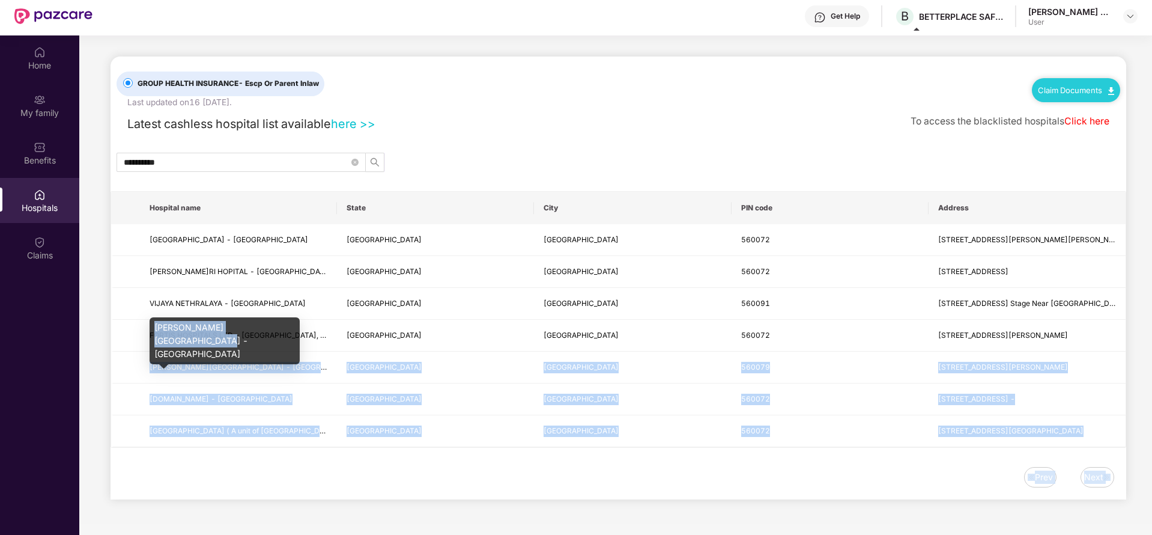
drag, startPoint x: 150, startPoint y: 366, endPoint x: 286, endPoint y: 350, distance: 137.3
click at [286, 350] on body "**********" at bounding box center [576, 235] width 1152 height 535
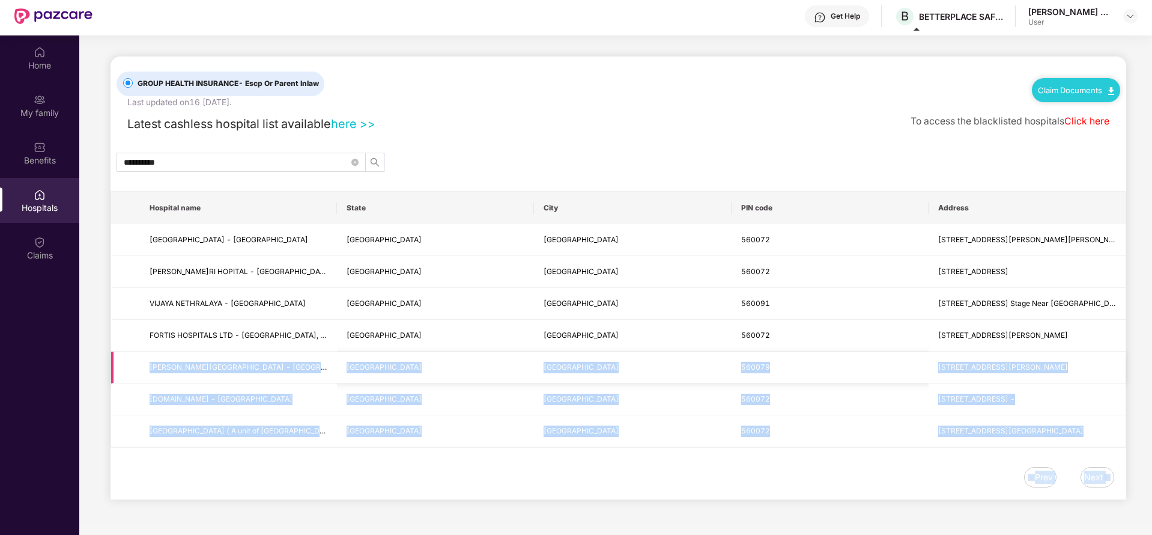
click at [835, 368] on td "560079" at bounding box center [830, 367] width 197 height 32
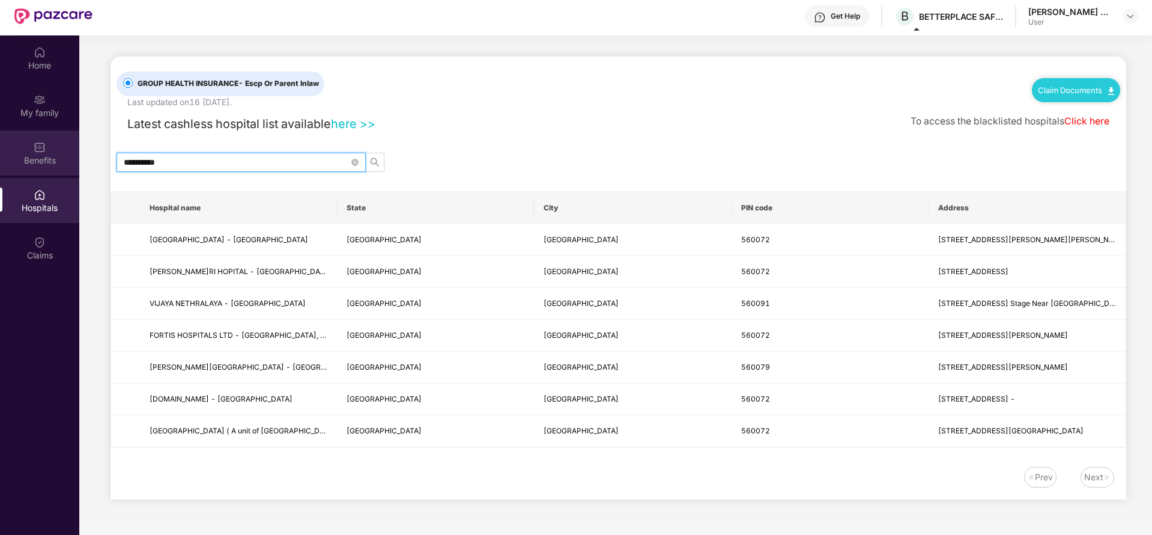
drag, startPoint x: 197, startPoint y: 165, endPoint x: 0, endPoint y: 145, distance: 198.1
click at [0, 145] on div "**********" at bounding box center [576, 302] width 1152 height 535
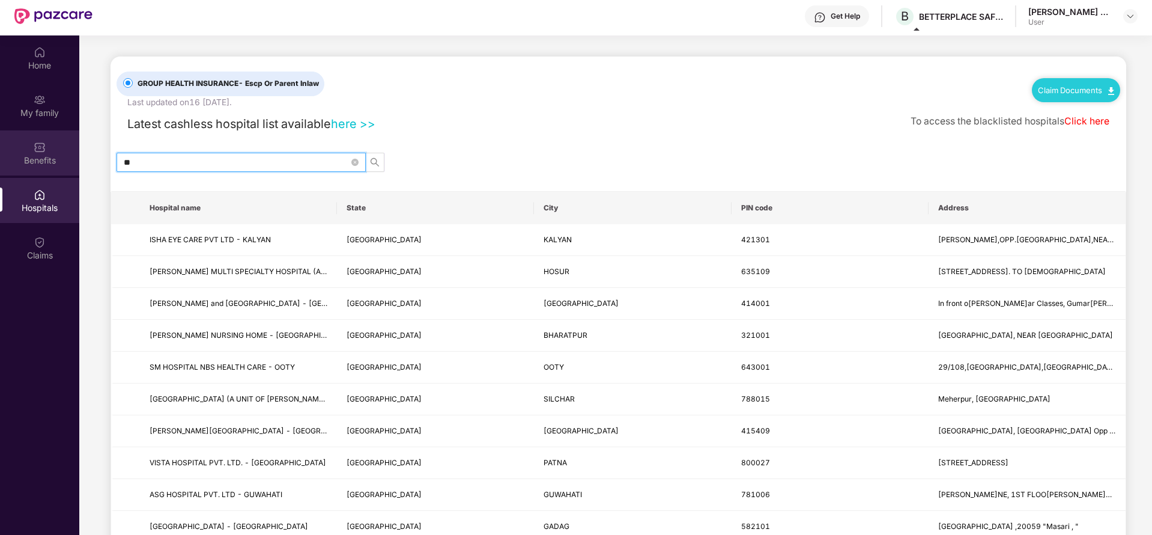
type input "*"
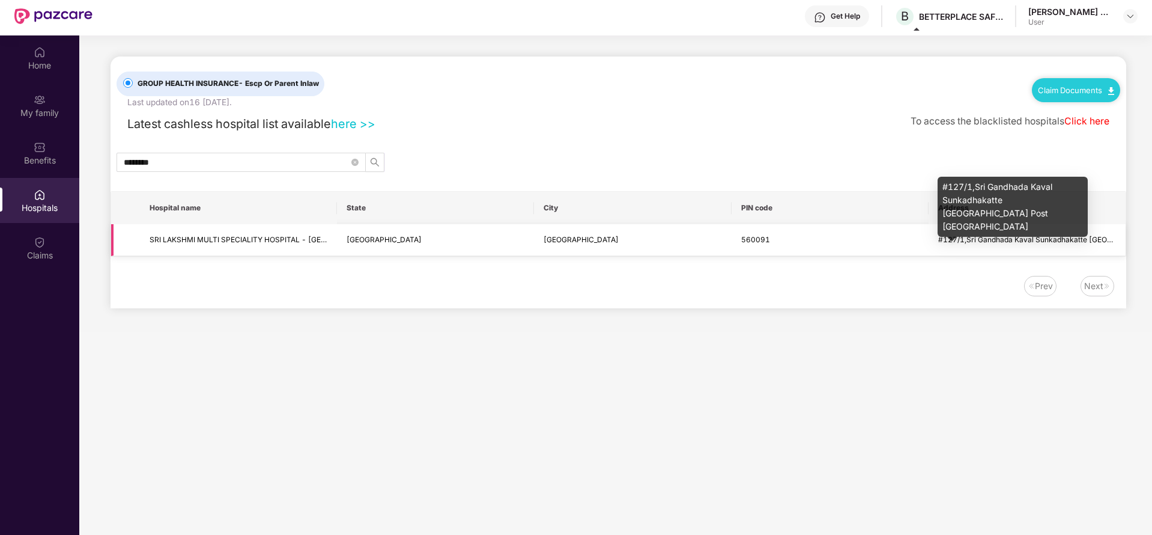
click at [964, 238] on span "#127/1,Sri Gandhada Kaval Sunkadhakatte [GEOGRAPHIC_DATA] Post [GEOGRAPHIC_DATA]" at bounding box center [1098, 239] width 320 height 9
click at [990, 207] on div "#127/1,Sri Gandhada Kaval Sunkadhakatte [GEOGRAPHIC_DATA] Post [GEOGRAPHIC_DATA]" at bounding box center [1013, 207] width 150 height 60
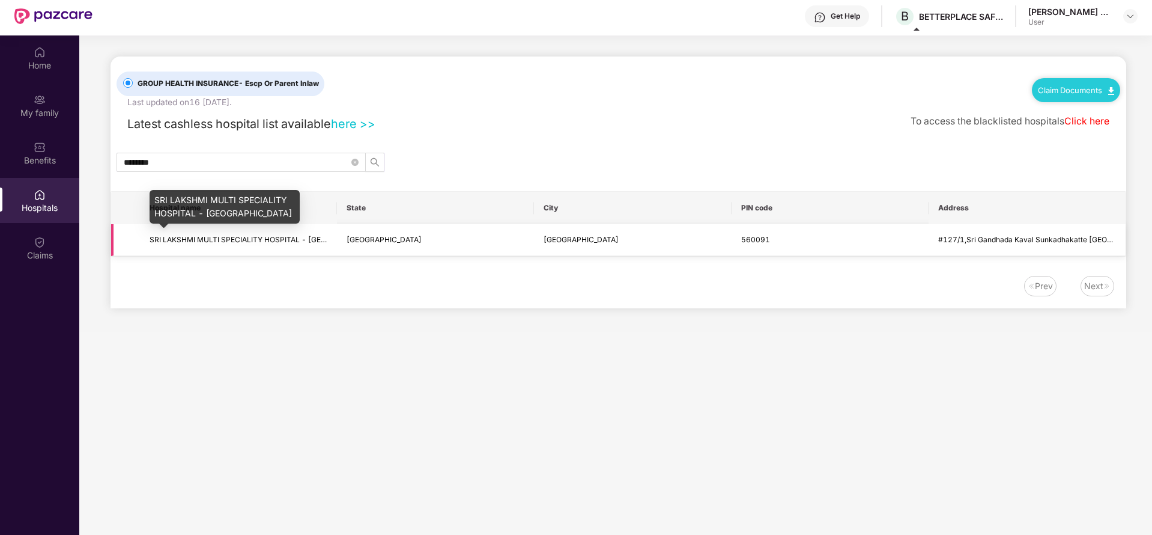
click at [234, 238] on span "SRI LAKSHMI MULTI SPECIALITY HOSPITAL - [GEOGRAPHIC_DATA]" at bounding box center [267, 239] width 234 height 9
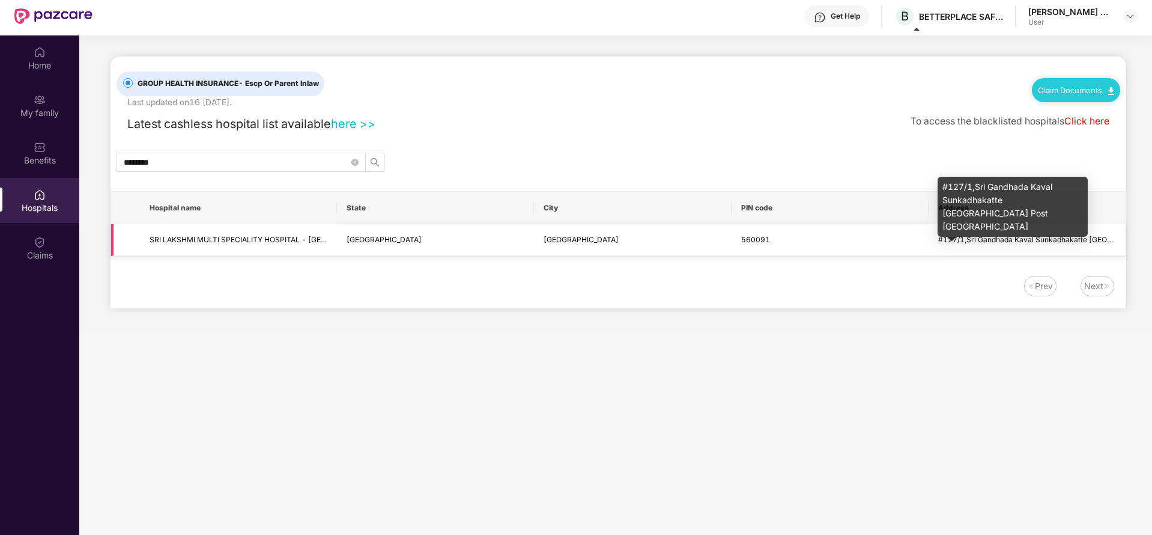
click at [993, 237] on span "#127/1,Sri Gandhada Kaval Sunkadhakatte [GEOGRAPHIC_DATA] Post [GEOGRAPHIC_DATA]" at bounding box center [1098, 239] width 320 height 9
drag, startPoint x: 943, startPoint y: 188, endPoint x: 1040, endPoint y: 211, distance: 99.5
click at [1040, 211] on div "#127/1,Sri Gandhada Kaval Sunkadhakatte [GEOGRAPHIC_DATA] Post [GEOGRAPHIC_DATA]" at bounding box center [1013, 207] width 150 height 60
copy div "#127/1,Sri Gandhada Kaval Sunkadhakatte [GEOGRAPHIC_DATA] Post [GEOGRAPHIC_DATA]"
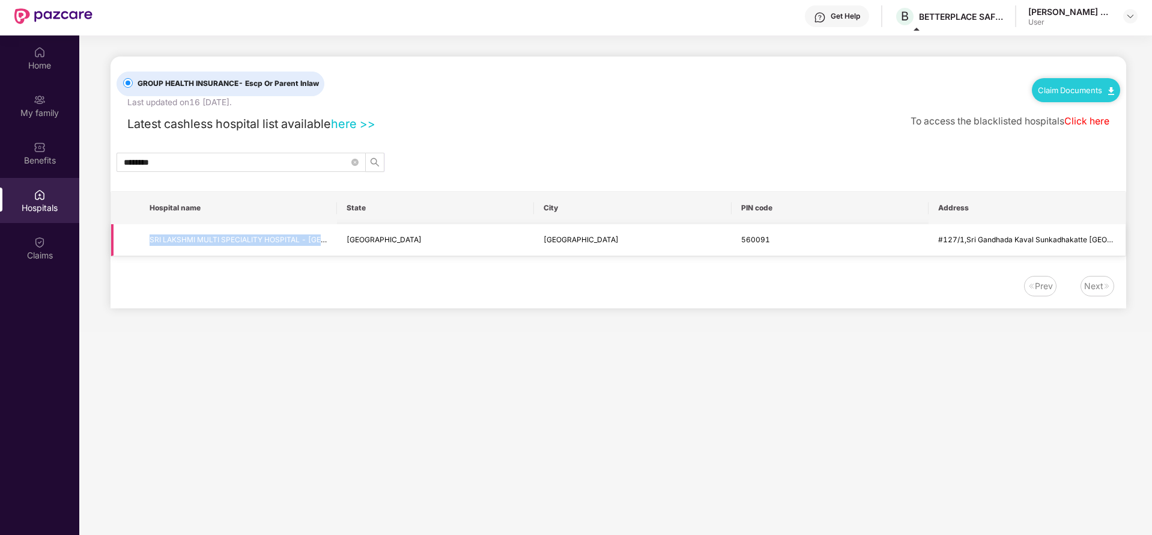
drag, startPoint x: 150, startPoint y: 240, endPoint x: 329, endPoint y: 242, distance: 178.4
click at [329, 242] on td "SRI LAKSHMI MULTI SPECIALITY HOSPITAL - [GEOGRAPHIC_DATA]" at bounding box center [238, 240] width 197 height 32
click at [199, 161] on input "********" at bounding box center [236, 162] width 225 height 13
type input "*"
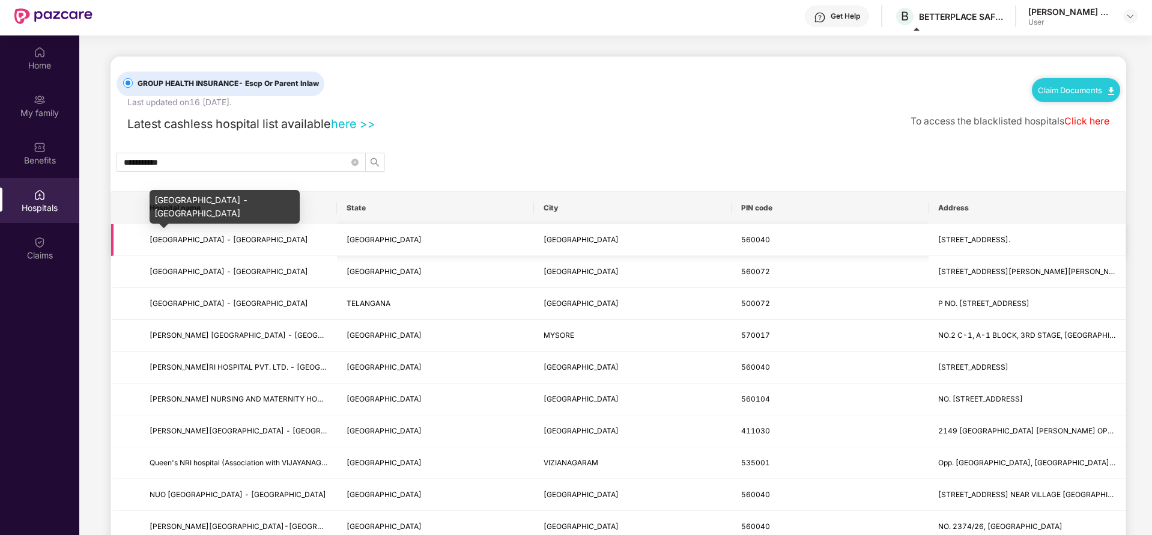
click at [239, 243] on span "[GEOGRAPHIC_DATA] - [GEOGRAPHIC_DATA]" at bounding box center [229, 239] width 159 height 9
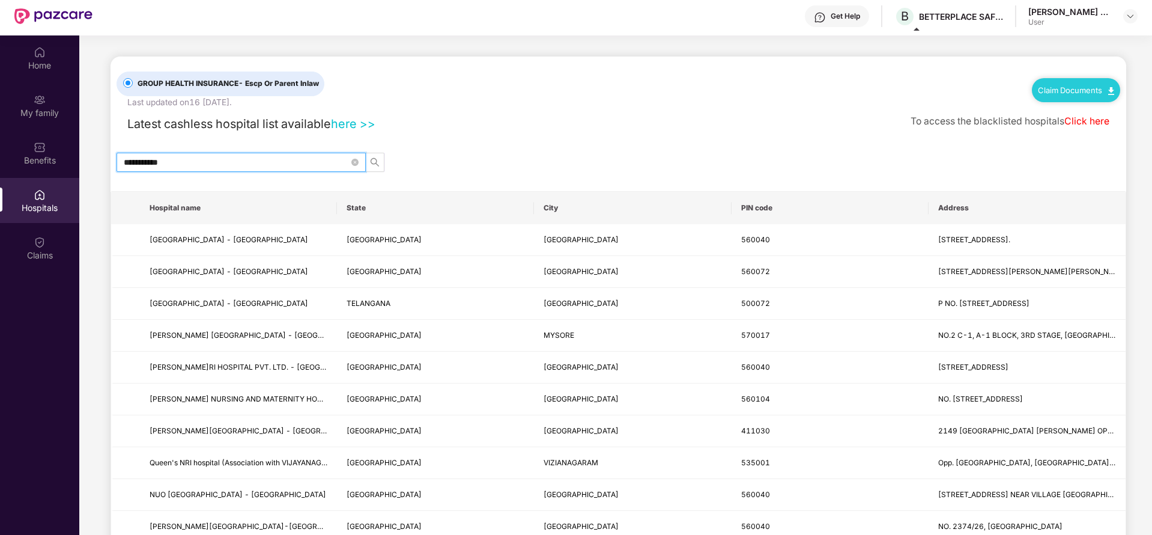
click at [237, 163] on input "**********" at bounding box center [236, 162] width 225 height 13
type input "*"
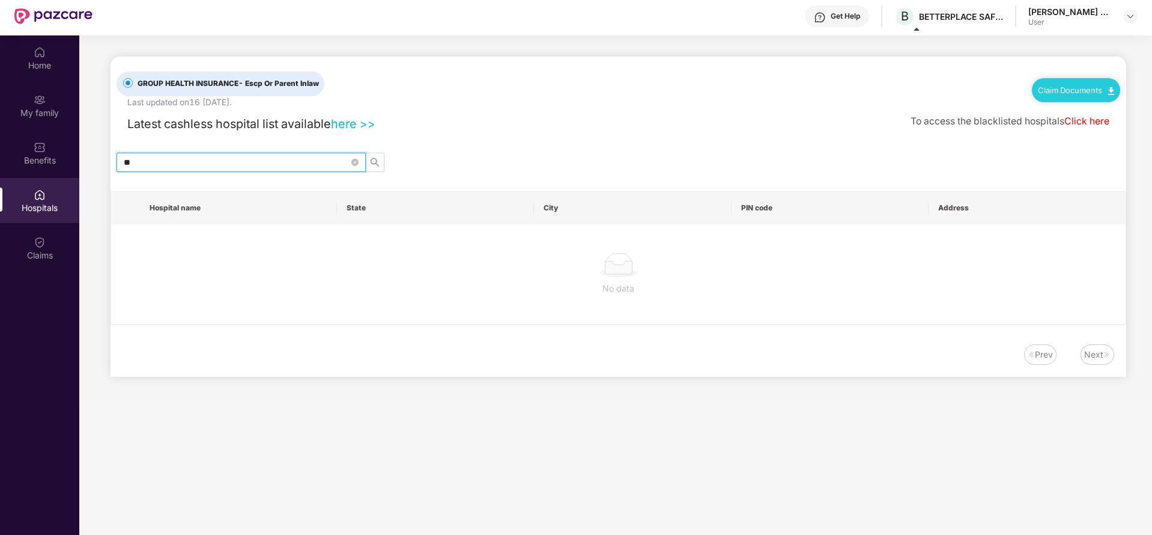
type input "*"
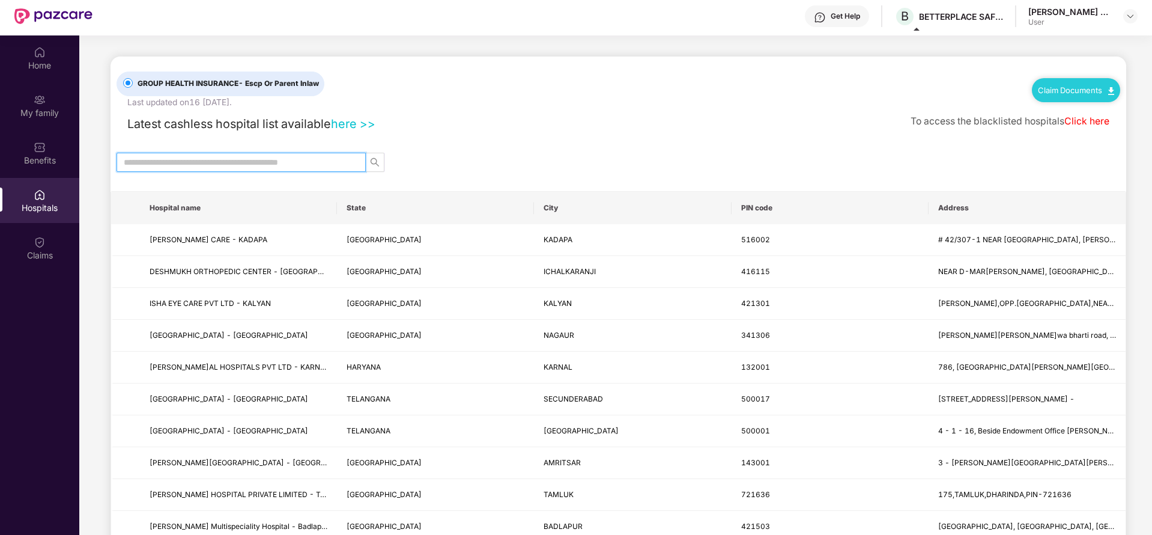
click at [162, 160] on input "text" at bounding box center [236, 162] width 225 height 13
paste input "**********"
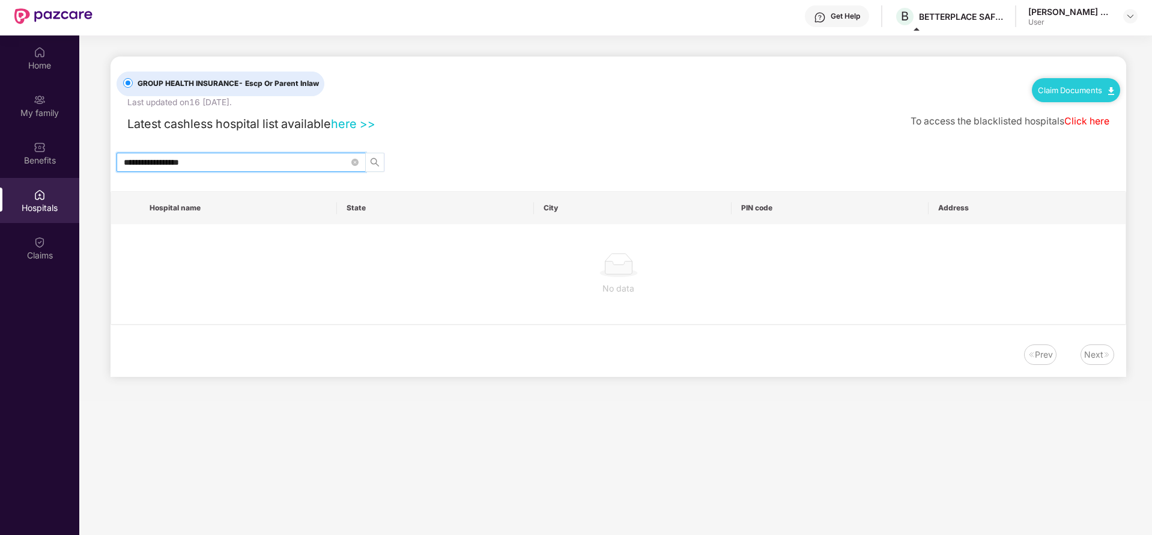
click at [376, 162] on icon "search" at bounding box center [375, 162] width 10 height 10
type input "*"
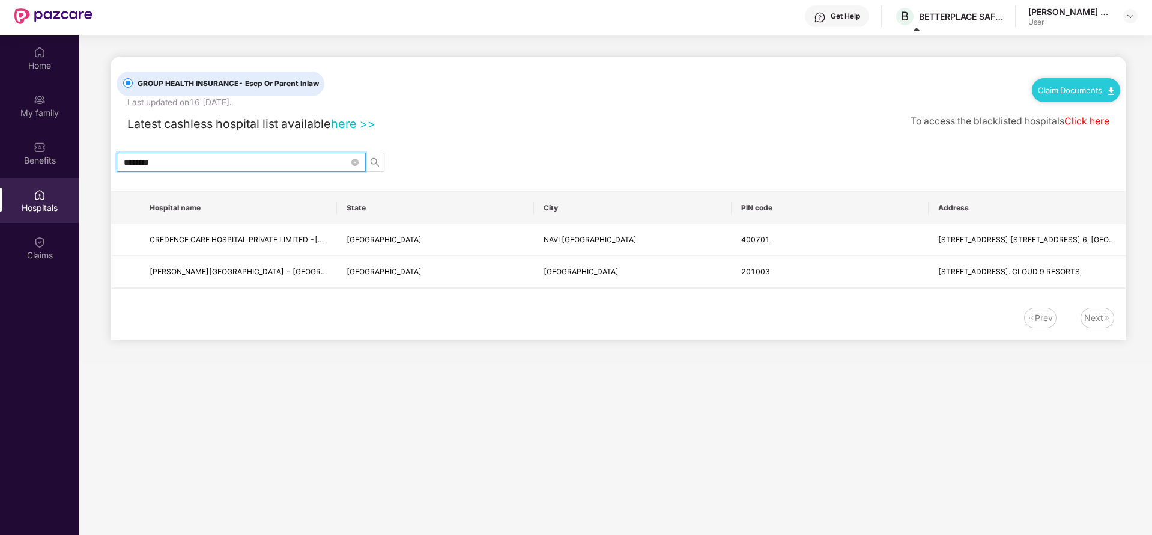
type input "*********"
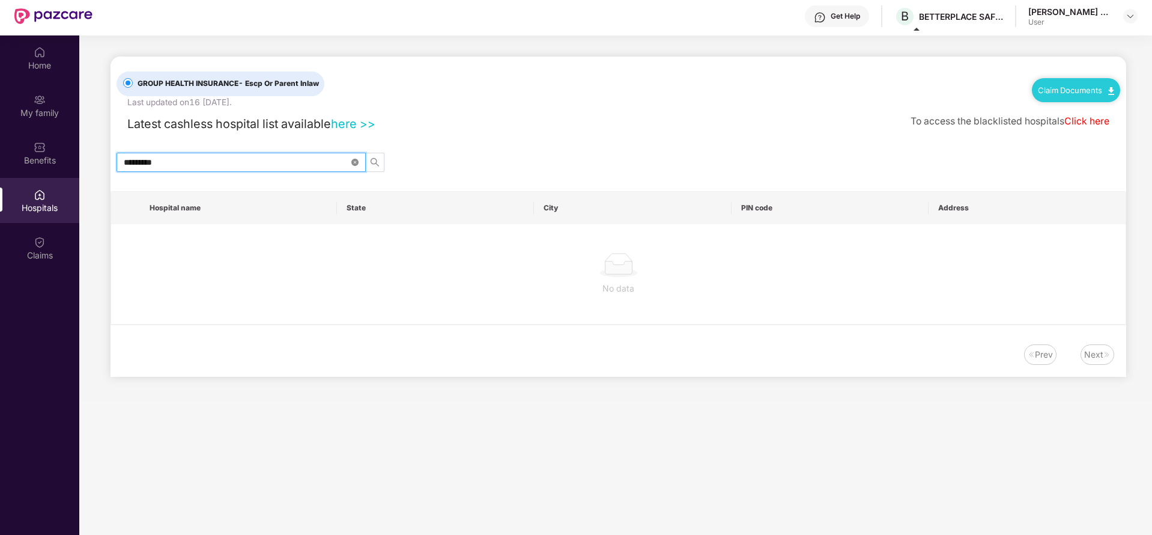
click at [354, 162] on icon "close-circle" at bounding box center [354, 162] width 7 height 7
